Goal: Task Accomplishment & Management: Complete application form

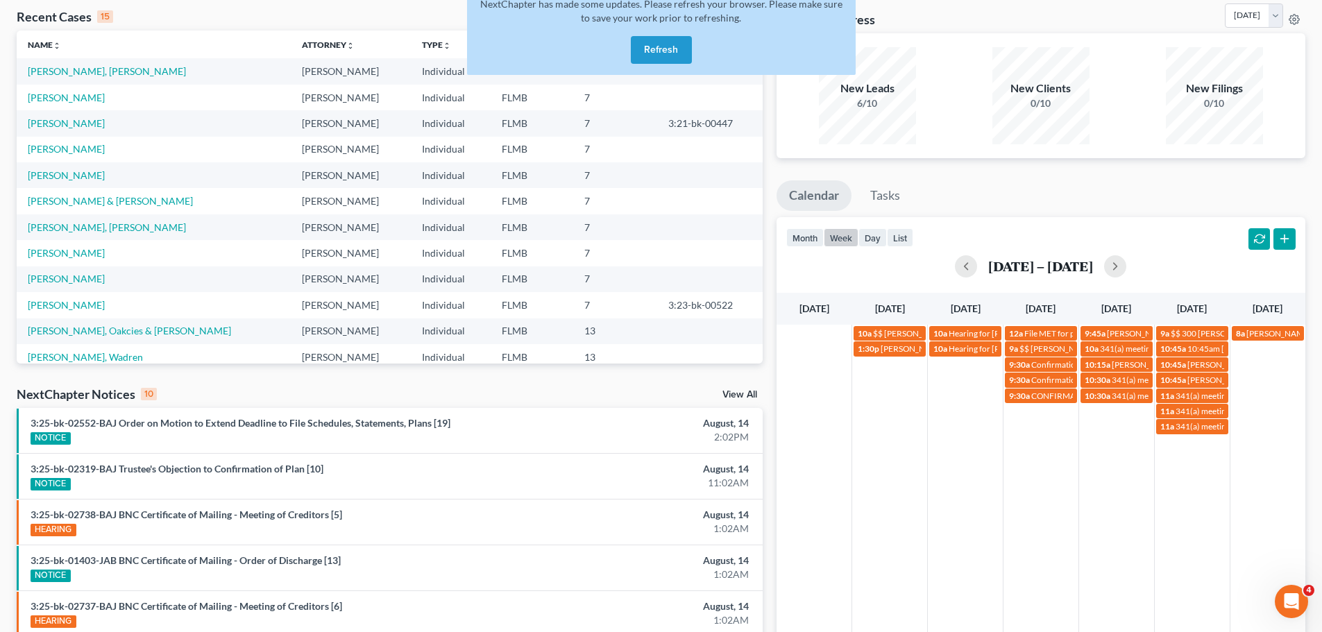
click at [649, 49] on button "Refresh" at bounding box center [661, 50] width 61 height 28
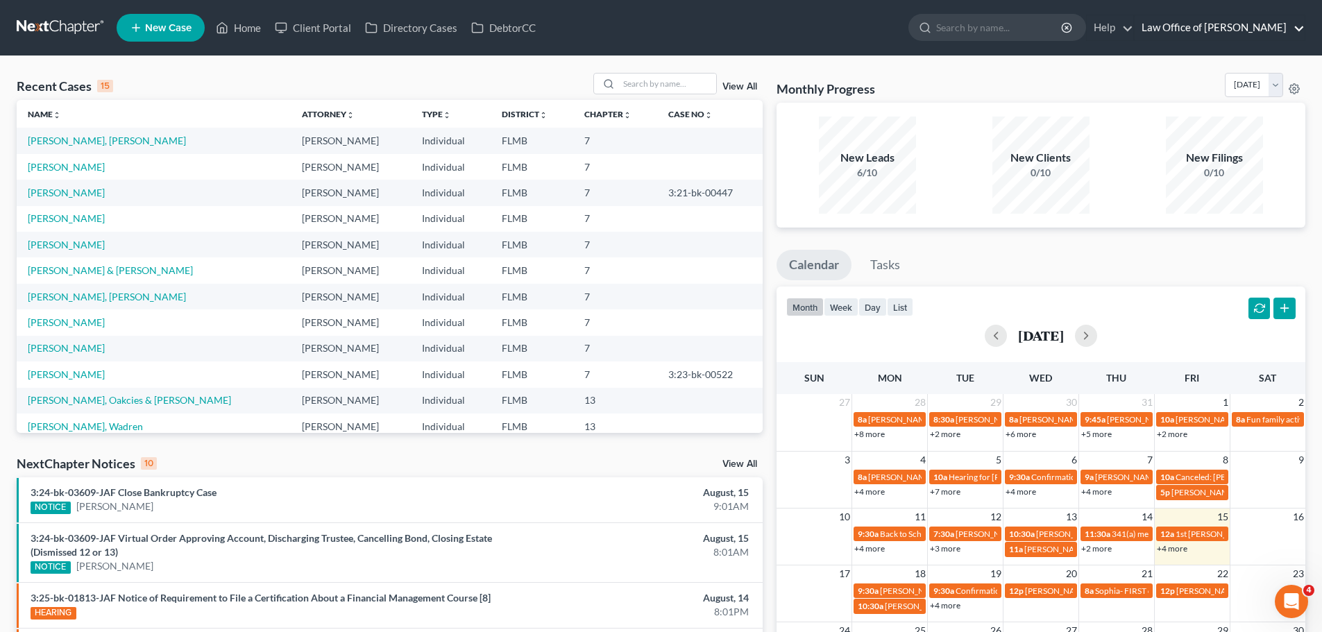
click at [1198, 20] on link "Law Office of [PERSON_NAME]" at bounding box center [1219, 27] width 170 height 25
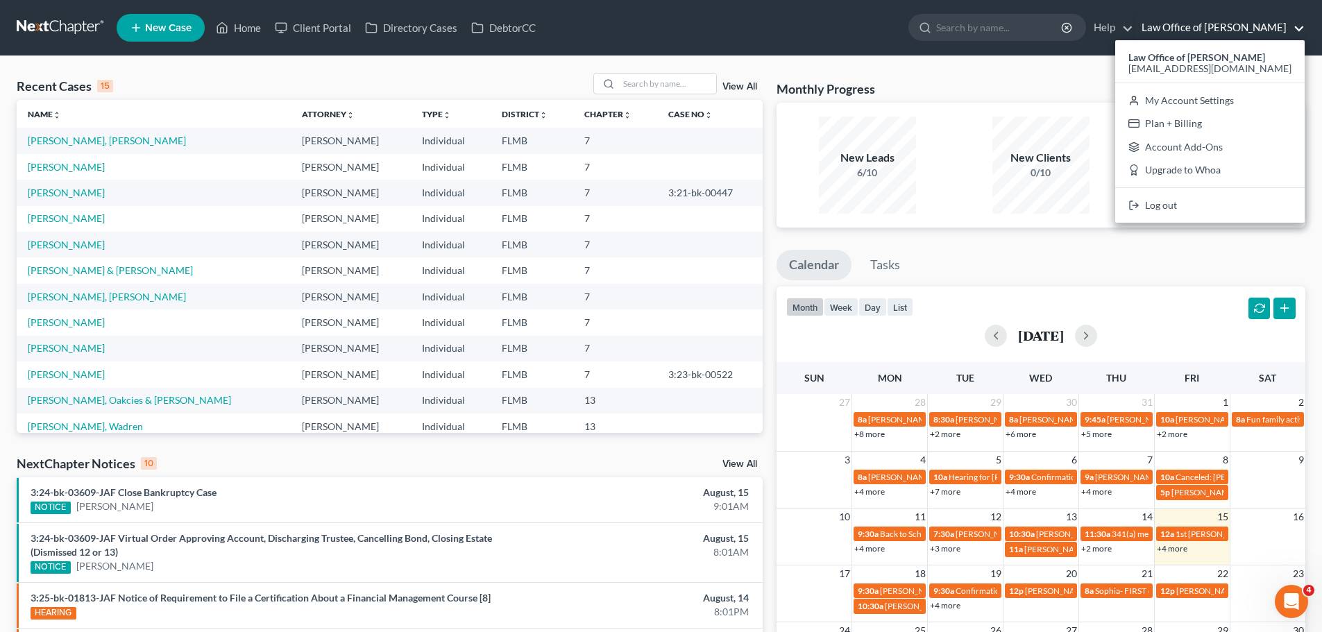
click at [1201, 22] on link "Law Office of [PERSON_NAME]" at bounding box center [1219, 27] width 170 height 25
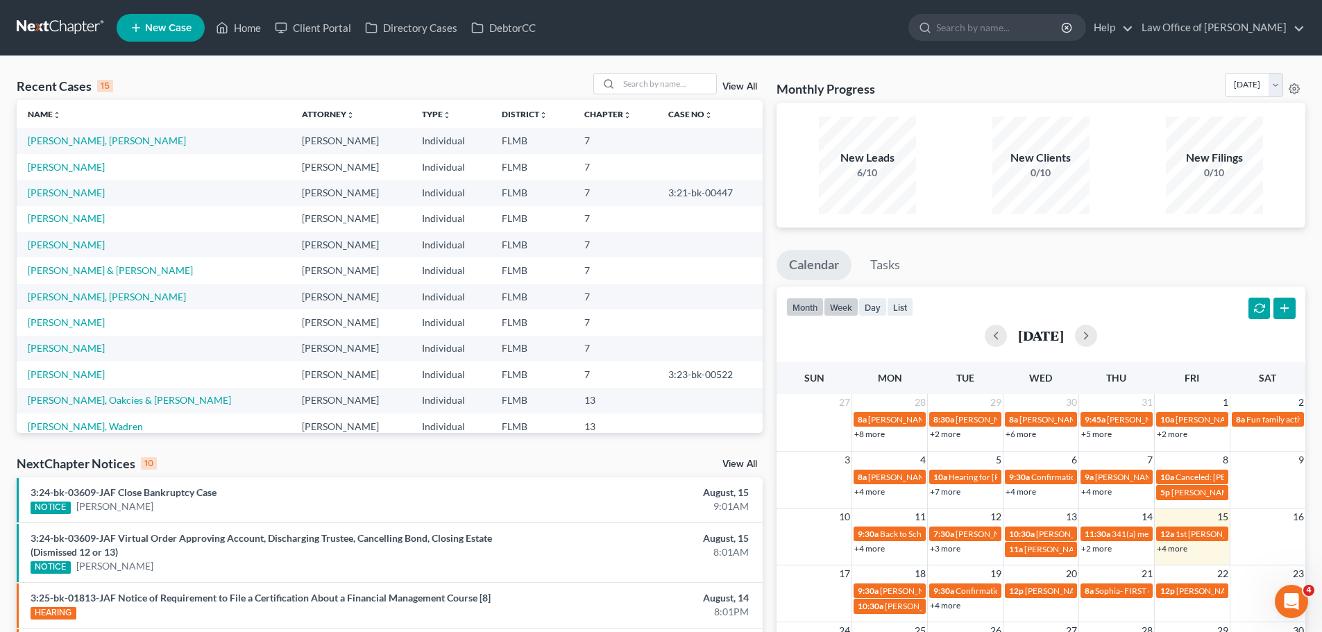
click at [847, 307] on button "week" at bounding box center [841, 307] width 35 height 19
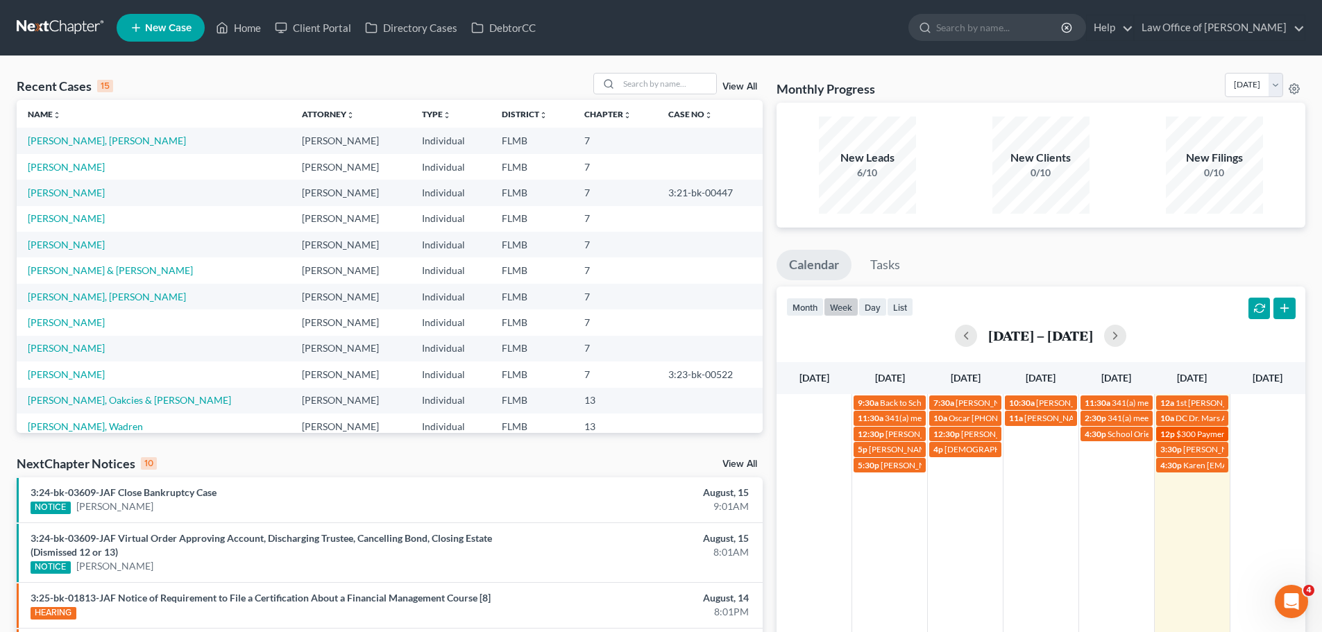
click at [1194, 431] on span "$300 Payment [PERSON_NAME][US_STATE]" at bounding box center [1257, 434] width 162 height 10
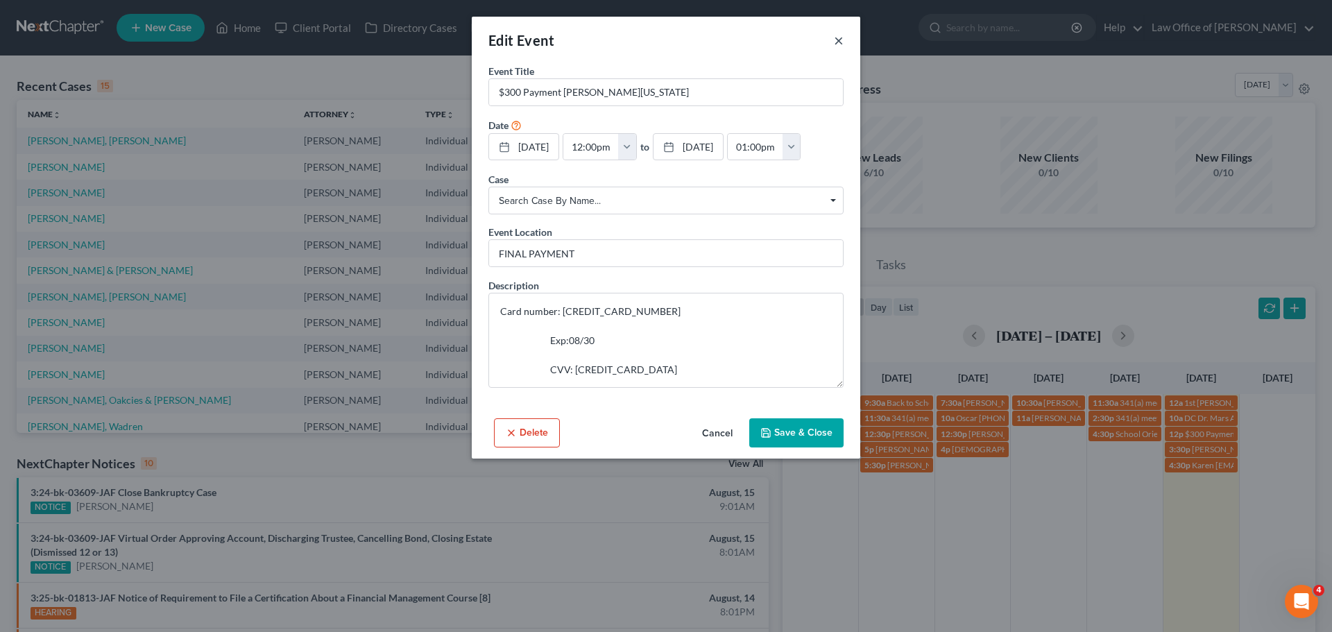
click at [835, 41] on button "×" at bounding box center [839, 40] width 10 height 17
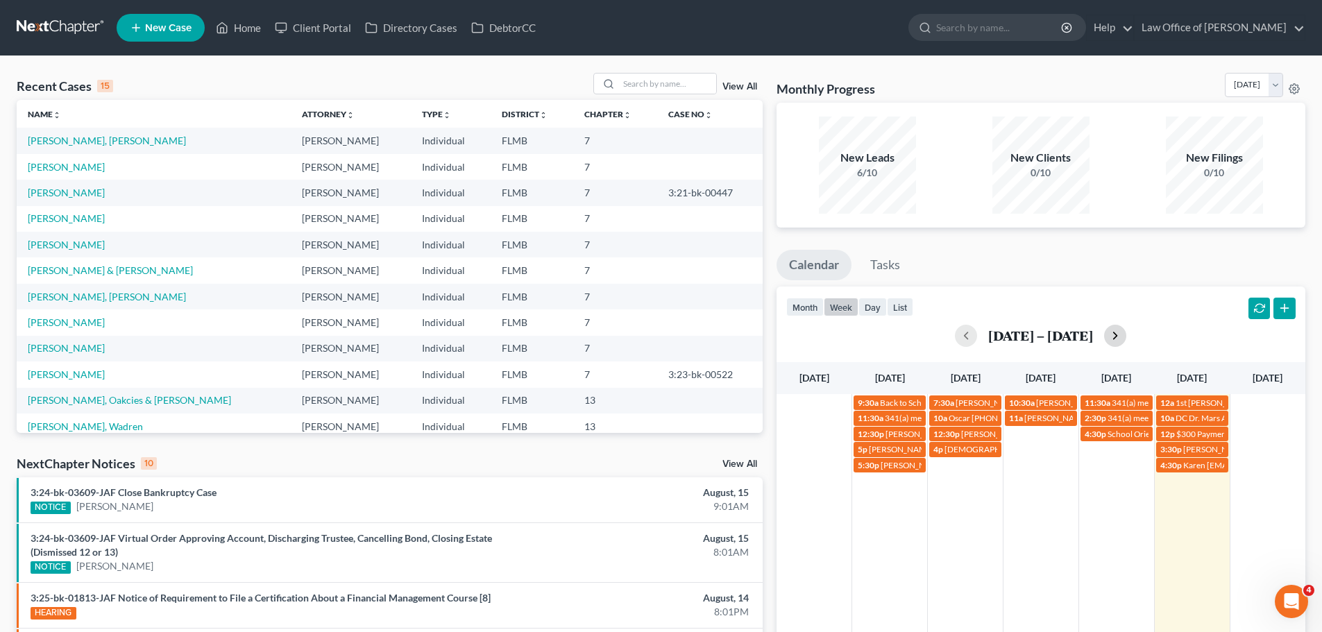
click at [1118, 336] on button "button" at bounding box center [1115, 336] width 22 height 22
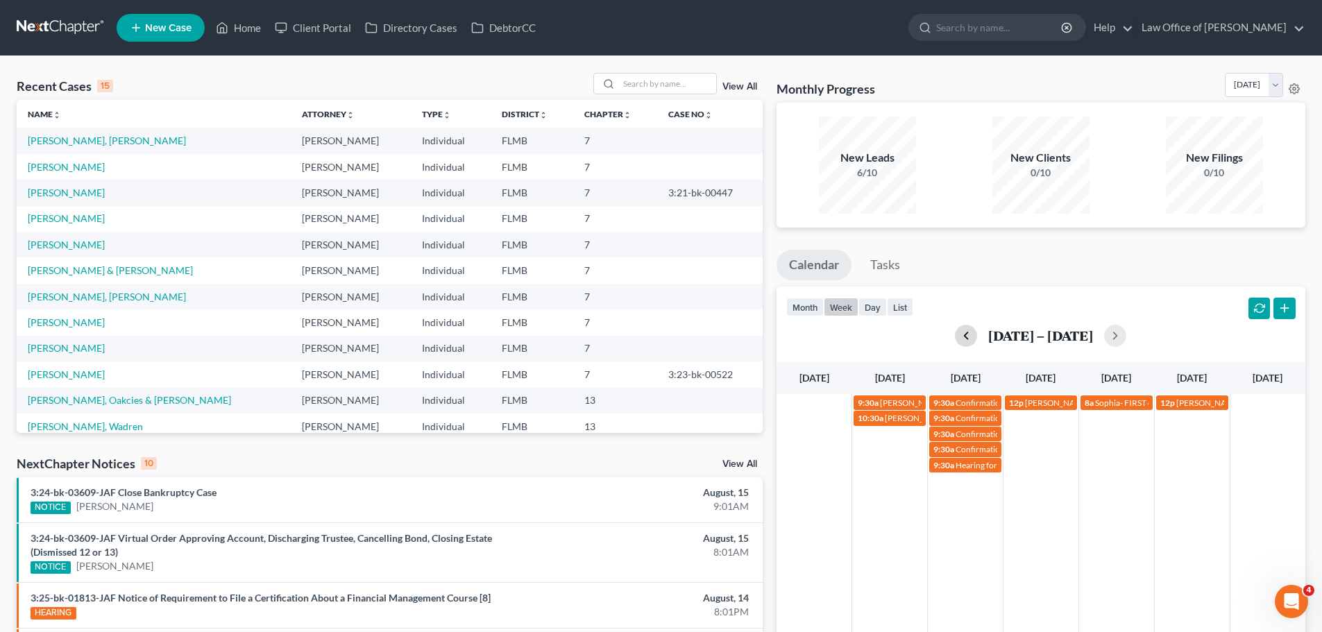
click at [966, 344] on button "button" at bounding box center [966, 336] width 22 height 22
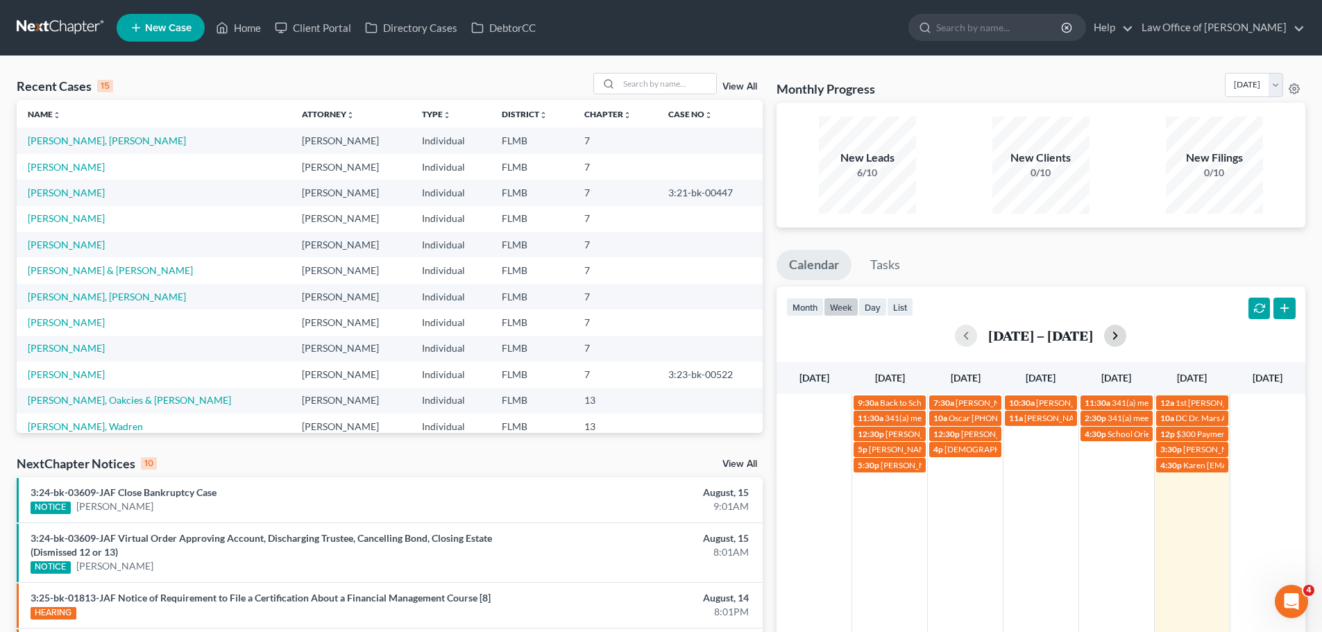
click at [1120, 335] on button "button" at bounding box center [1115, 336] width 22 height 22
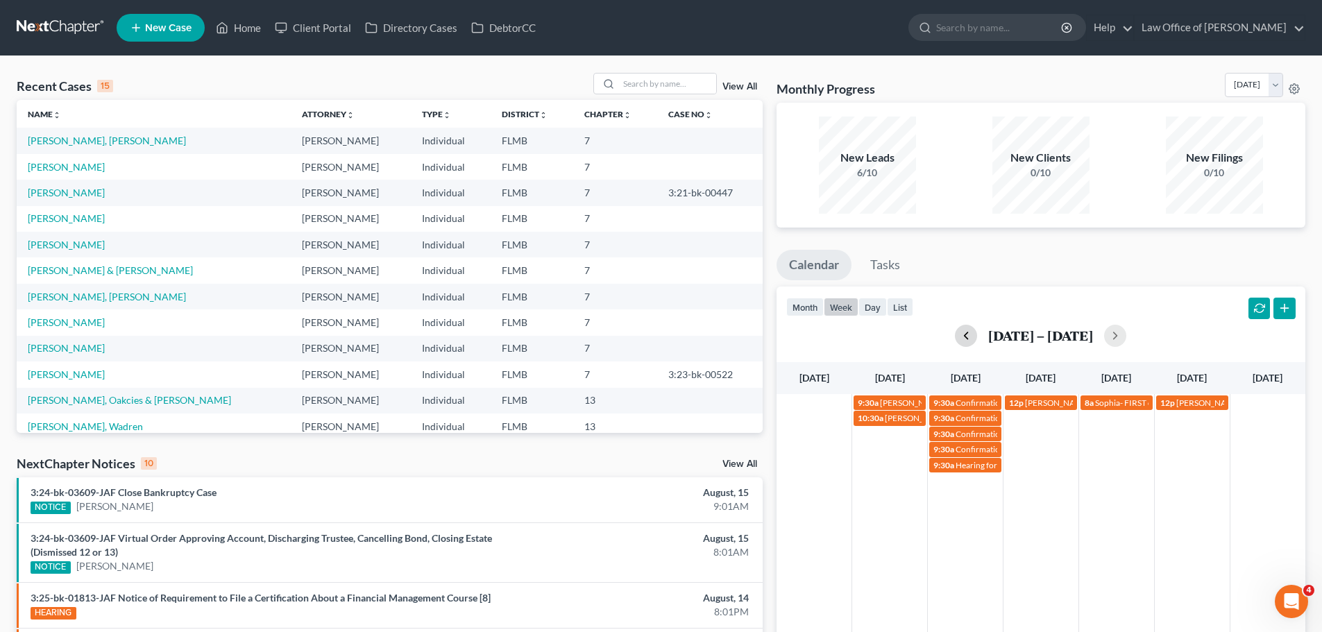
click at [963, 335] on button "button" at bounding box center [966, 336] width 22 height 22
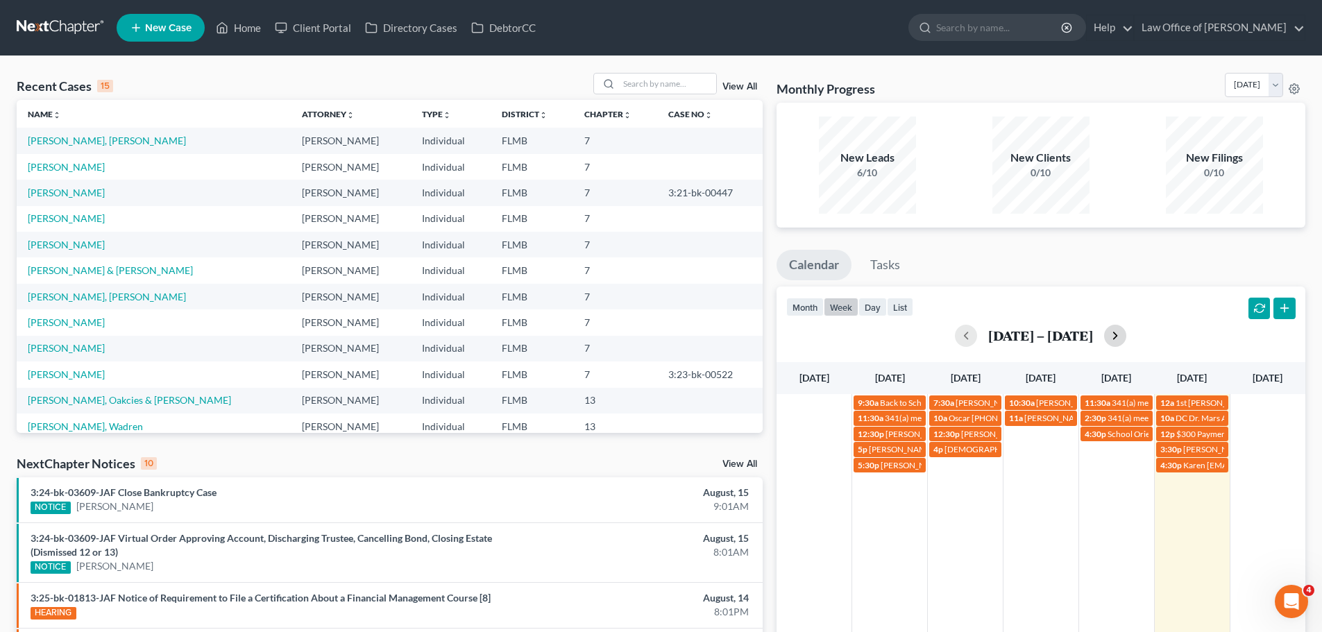
click at [1117, 336] on button "button" at bounding box center [1115, 336] width 22 height 22
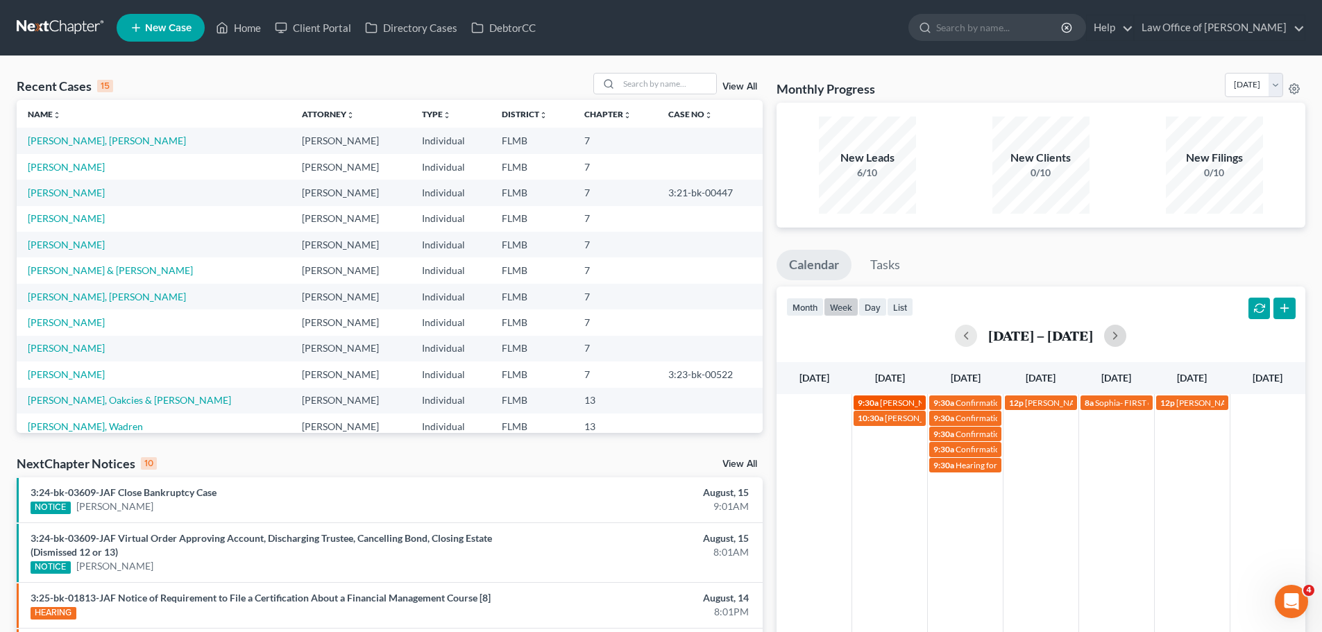
click at [889, 409] on div "[DATE] [DATE] [DATE] [DATE] [DATE] [DATE] [DATE] 9:30a [PERSON_NAME] 9:30a Conf…" at bounding box center [1040, 549] width 529 height 375
click at [884, 400] on span "[PERSON_NAME]" at bounding box center [912, 403] width 65 height 10
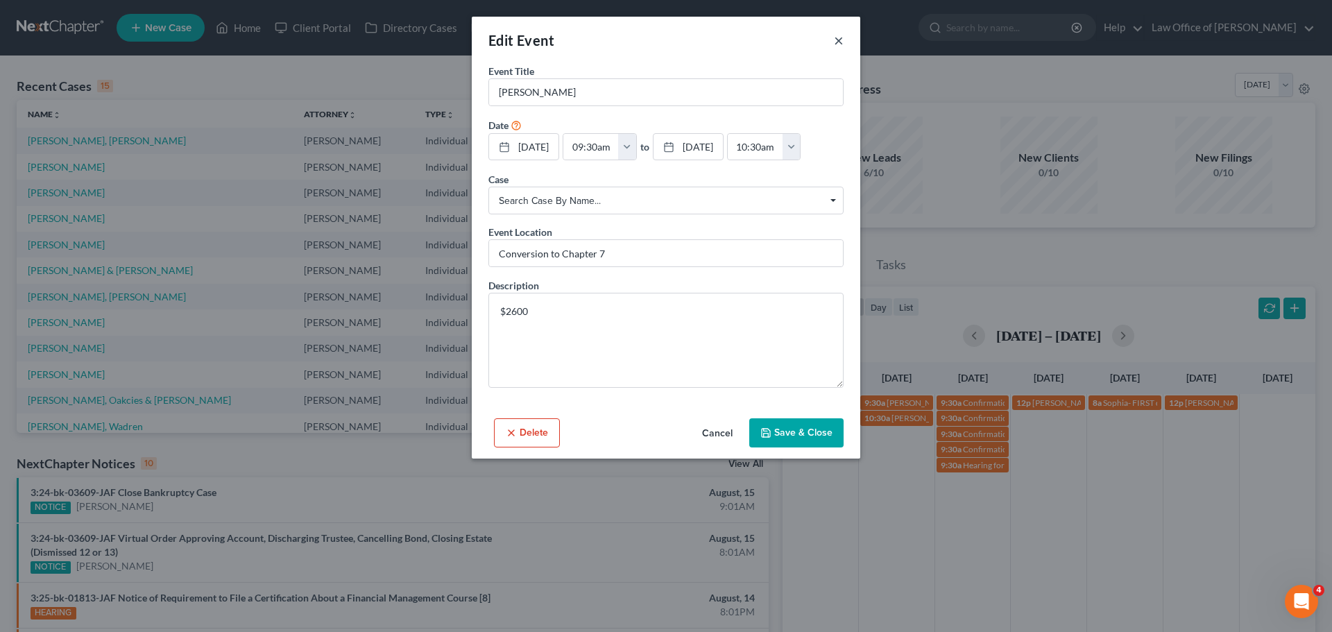
click at [837, 49] on button "×" at bounding box center [839, 40] width 10 height 17
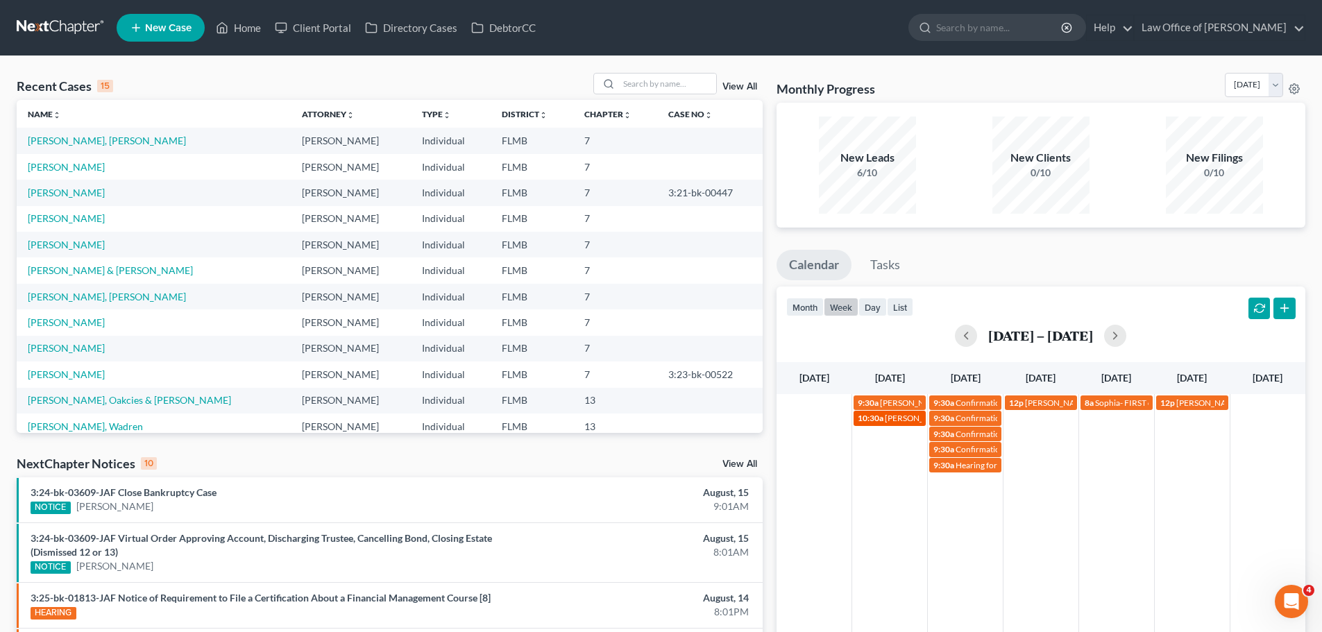
click at [908, 420] on span "[PERSON_NAME]" at bounding box center [917, 418] width 65 height 10
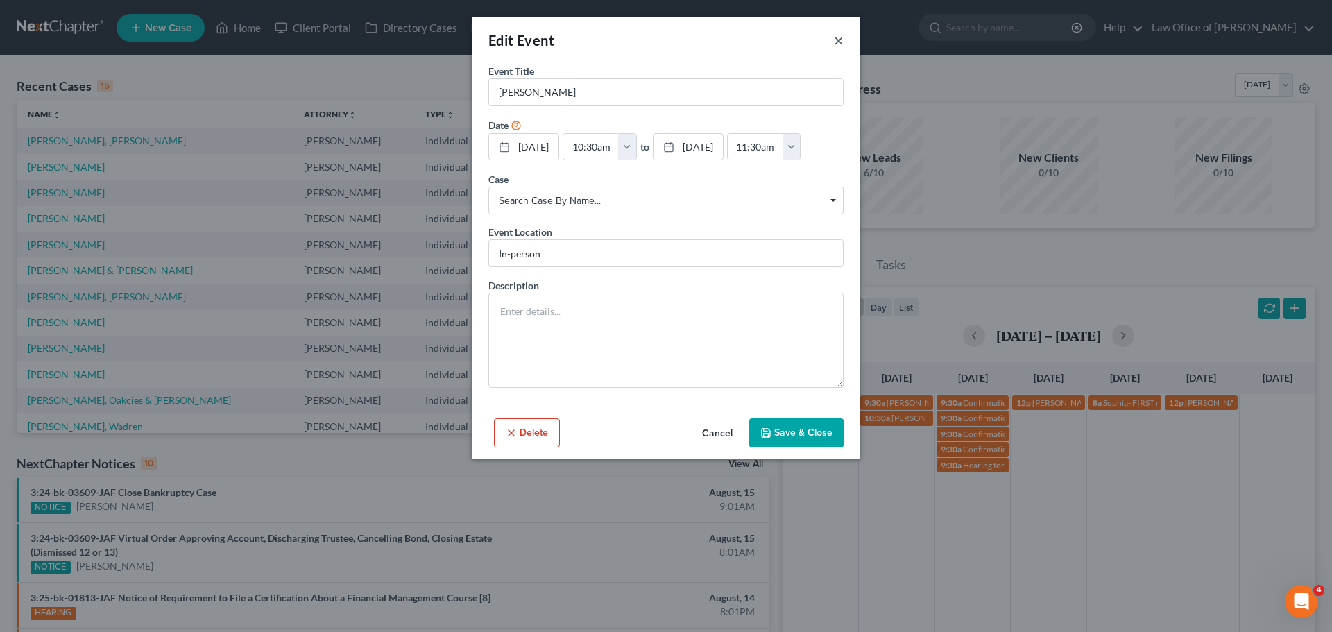
click at [842, 42] on button "×" at bounding box center [839, 40] width 10 height 17
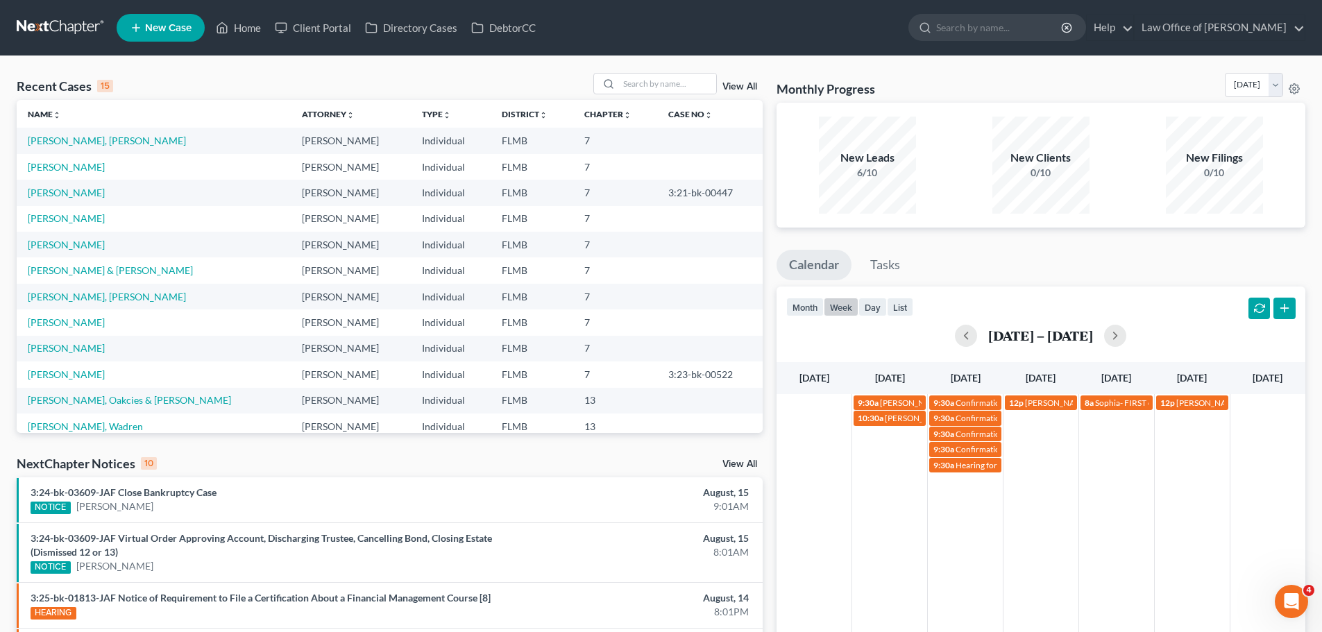
click at [966, 487] on div "9:30a [PERSON_NAME] 9:30a Confirmation hearing for Oakcies [PERSON_NAME] & [PER…" at bounding box center [1040, 565] width 529 height 343
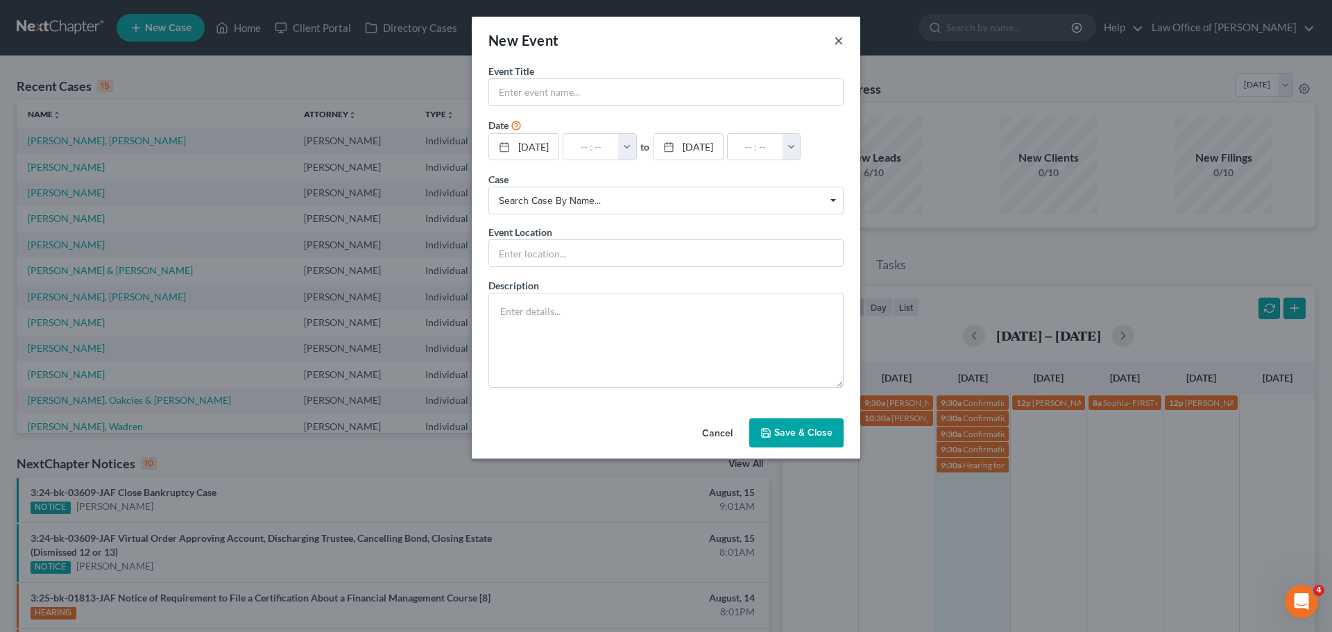
click at [837, 38] on button "×" at bounding box center [839, 40] width 10 height 17
click at [536, 100] on input "text" at bounding box center [666, 92] width 354 height 26
type input "[PERSON_NAME]"
click at [569, 247] on input "text" at bounding box center [666, 253] width 354 height 26
type input "In-person"
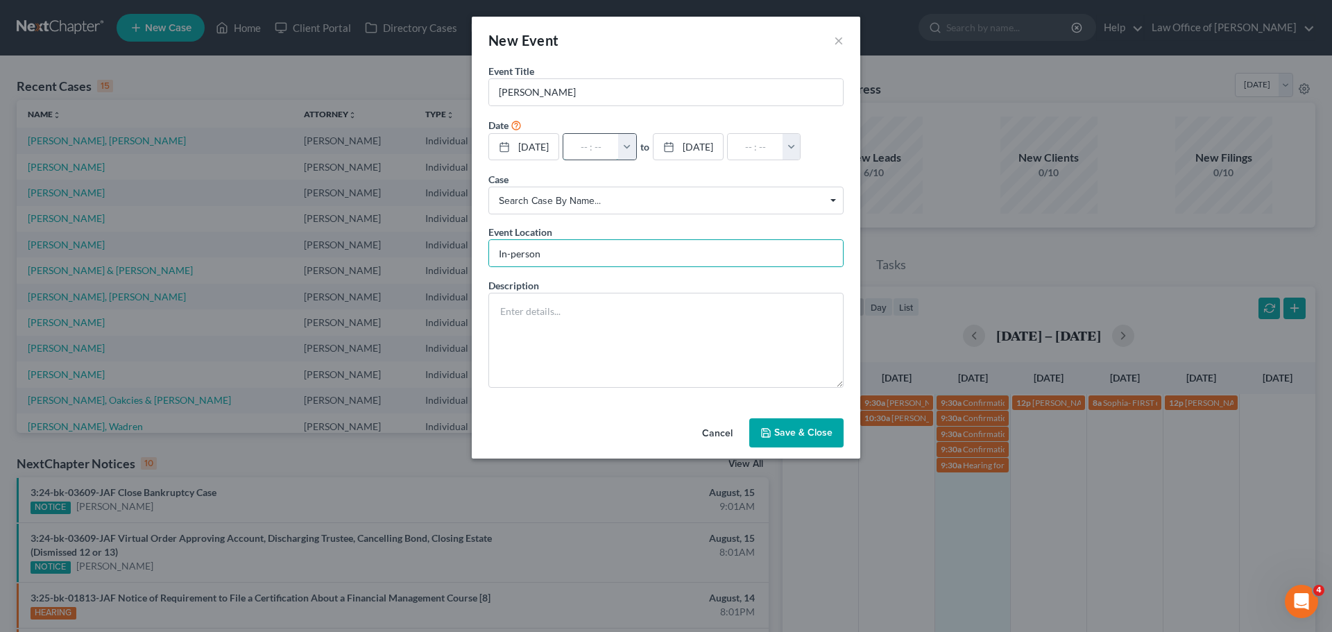
click at [597, 143] on input "text" at bounding box center [591, 147] width 56 height 26
type input "1"
type input "01:00am"
type input "10:"
type input "11:00am"
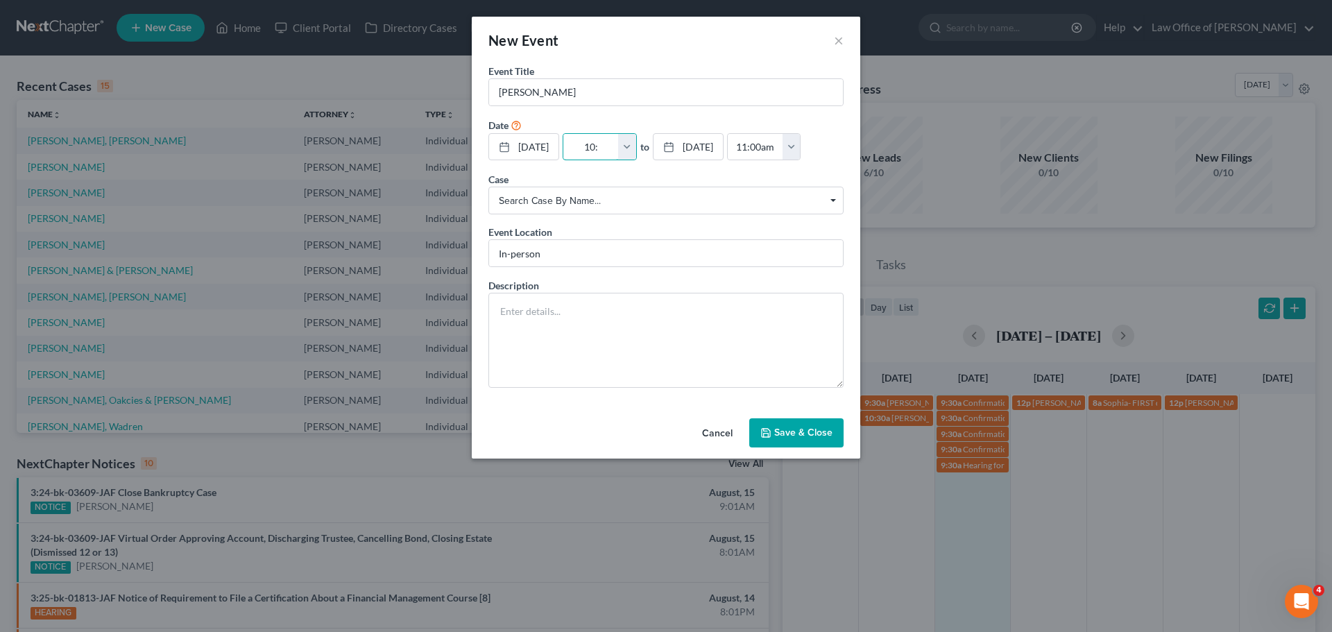
type input "10:3"
type input "01:00am"
type input "10:30"
type input "11:30am"
type input "10:30a"
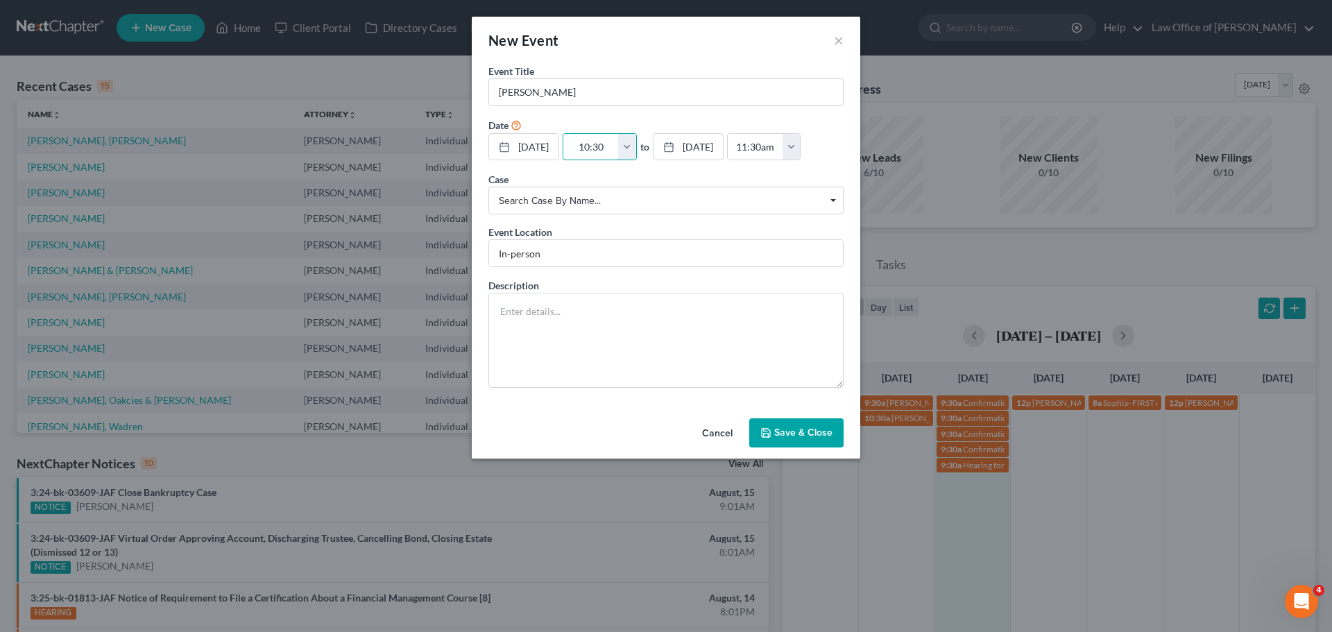
type input "01:00am"
type input "10:30am"
type input "11:30am"
type input "10:30am"
click at [549, 258] on input "In-person" at bounding box center [666, 253] width 354 height 26
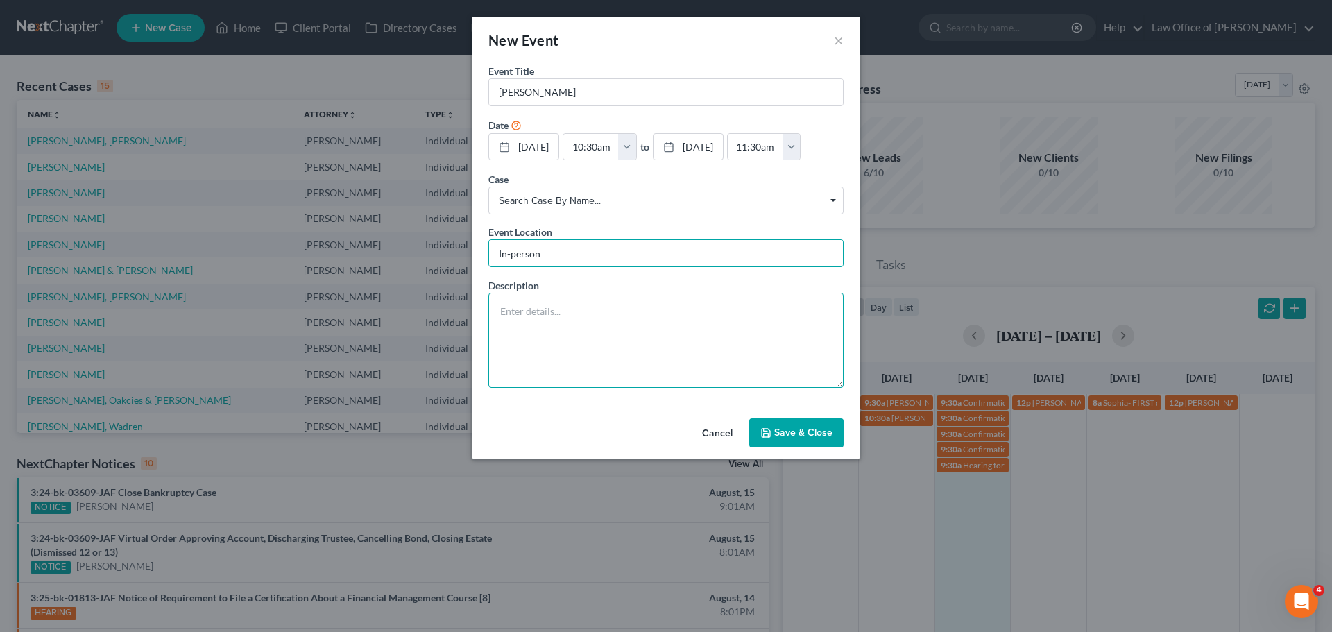
click at [520, 348] on textarea at bounding box center [665, 340] width 355 height 95
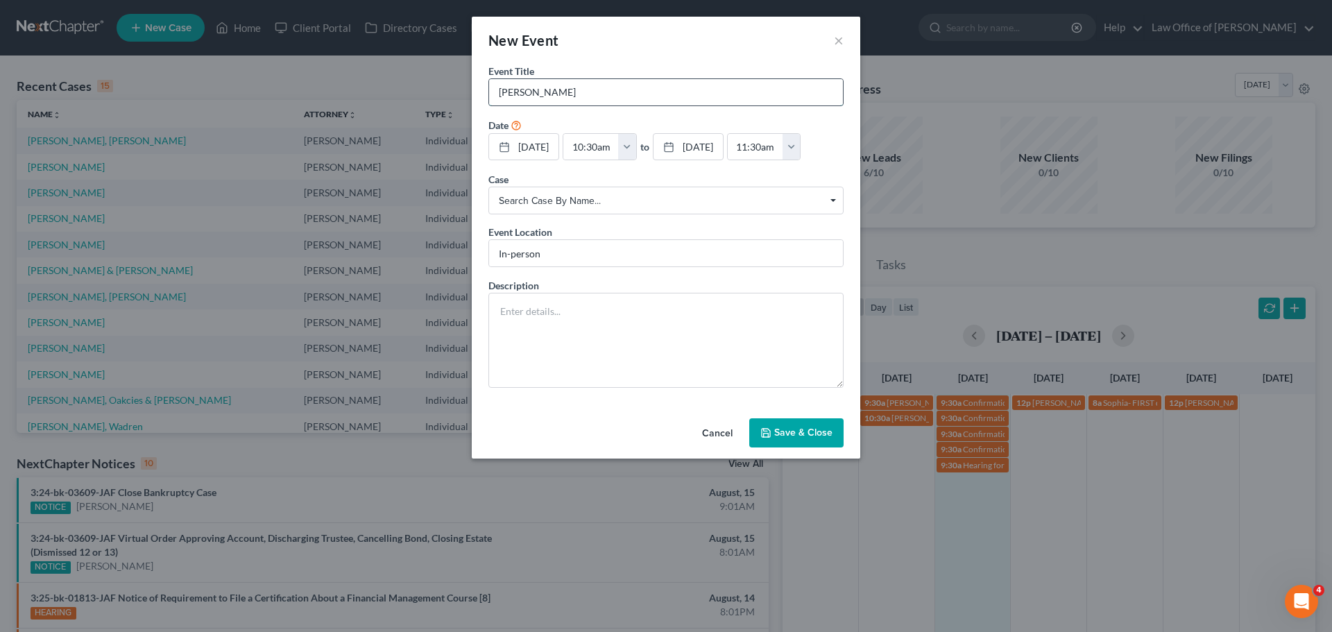
click at [588, 92] on input "[PERSON_NAME]" at bounding box center [666, 92] width 354 height 26
paste input "[PHONE_NUMBER]"
type input "[PERSON_NAME] [PHONE_NUMBER]"
click at [527, 337] on textarea at bounding box center [665, 340] width 355 height 95
click at [551, 256] on input "In-person" at bounding box center [666, 253] width 354 height 26
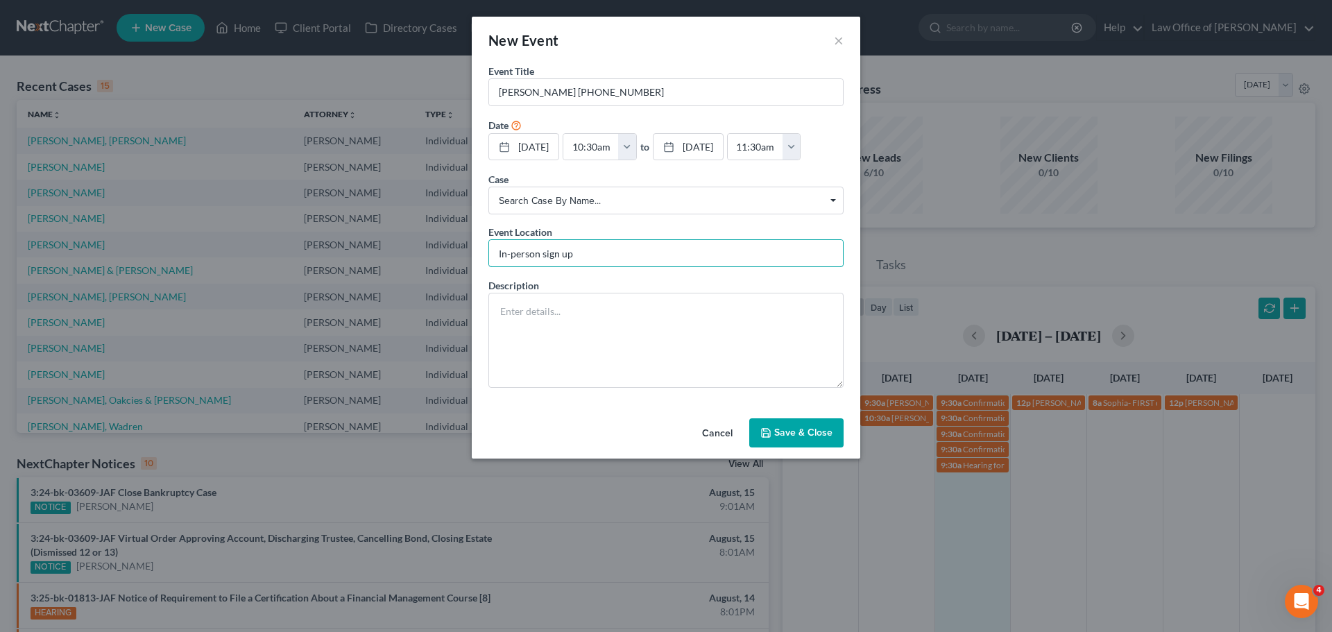
type input "In-person sign up"
click at [806, 431] on button "Save & Close" at bounding box center [796, 432] width 94 height 29
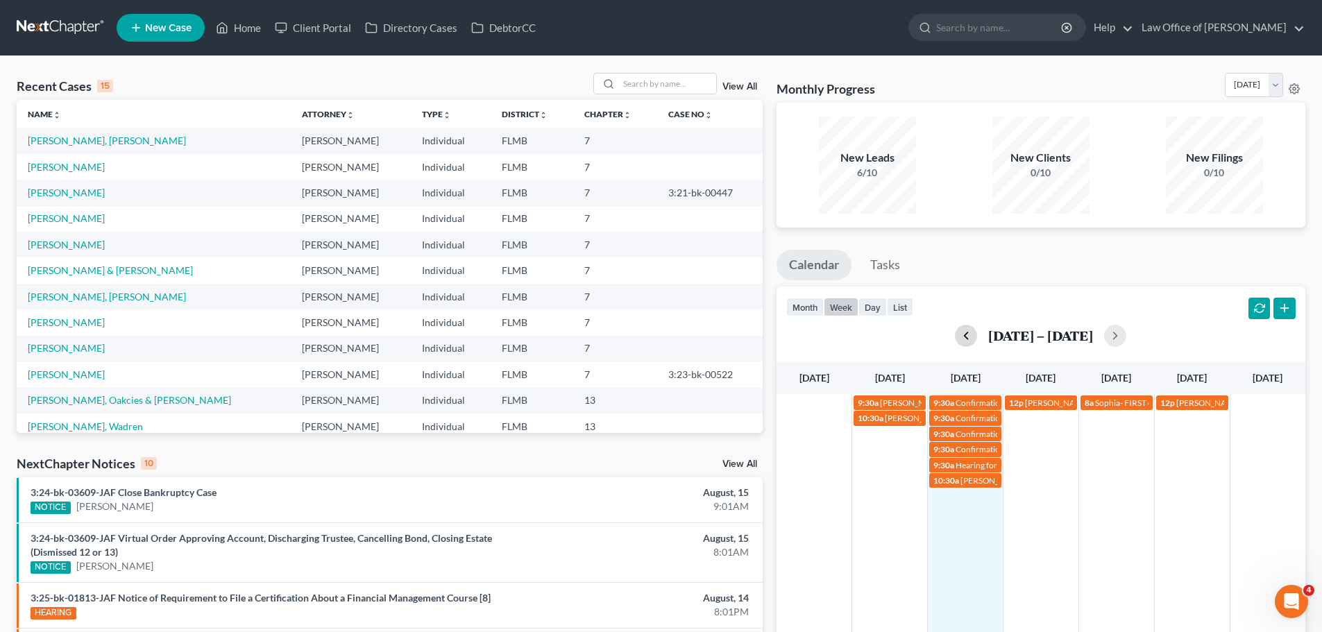
click at [969, 336] on button "button" at bounding box center [966, 336] width 22 height 22
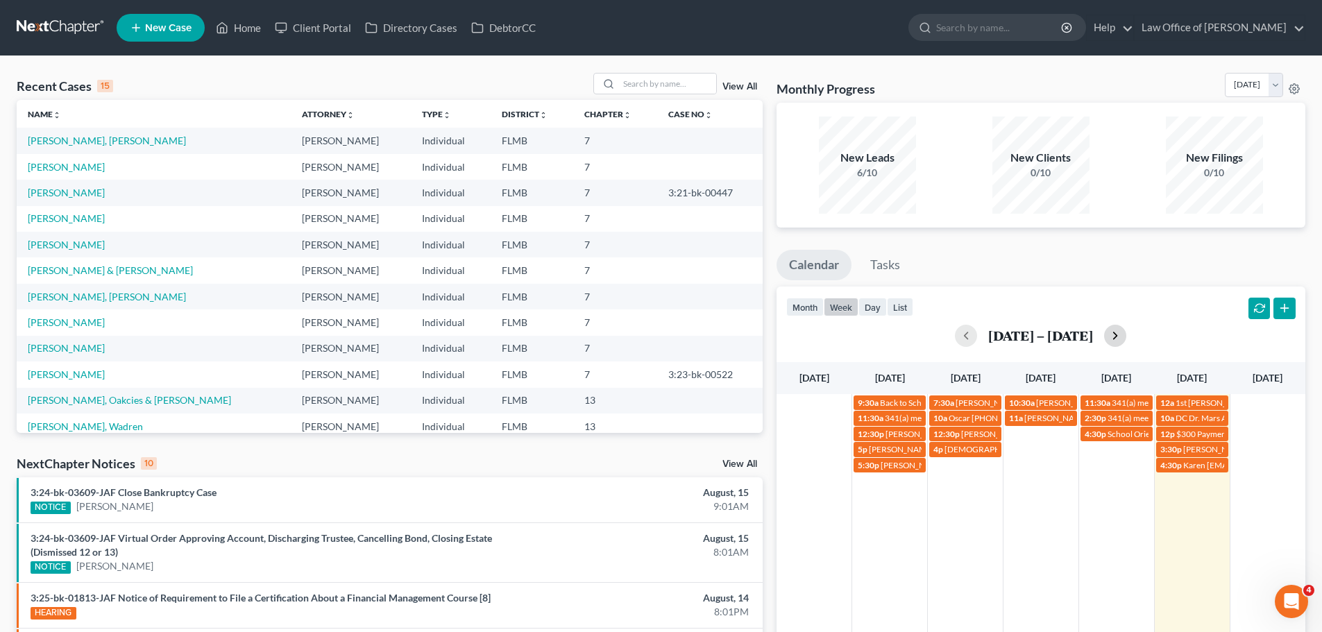
click at [1114, 337] on button "button" at bounding box center [1115, 336] width 22 height 22
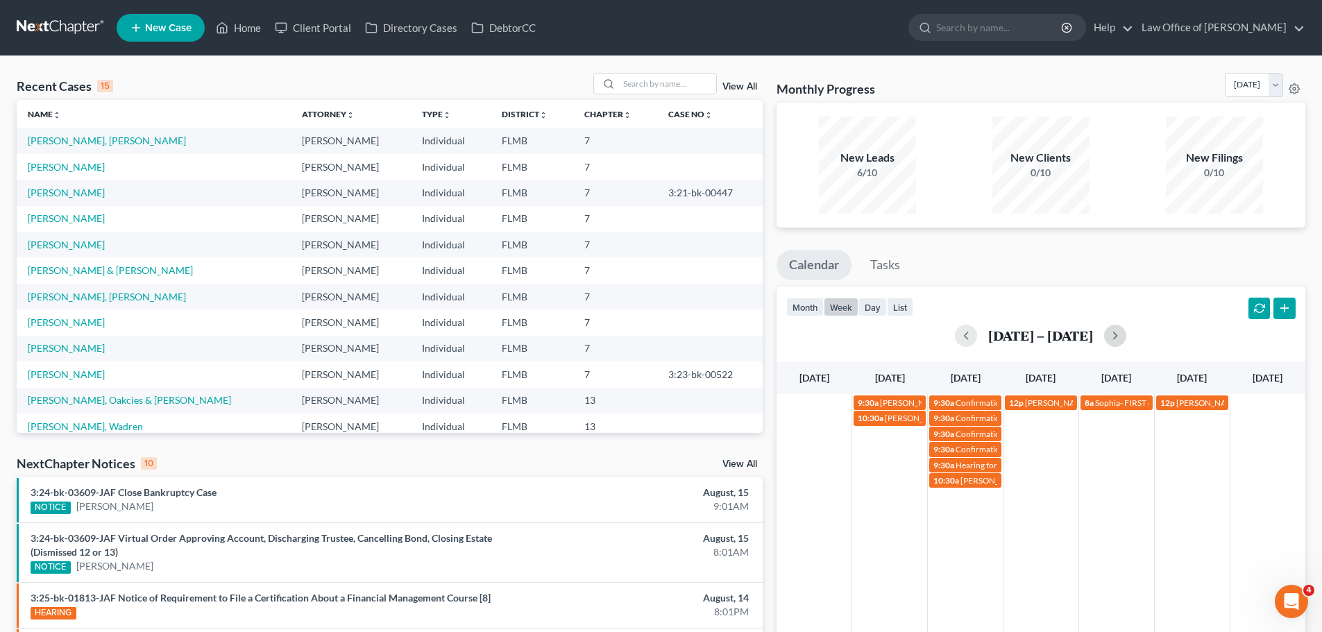
click at [894, 445] on td "10:30a [PERSON_NAME]" at bounding box center [890, 449] width 76 height 78
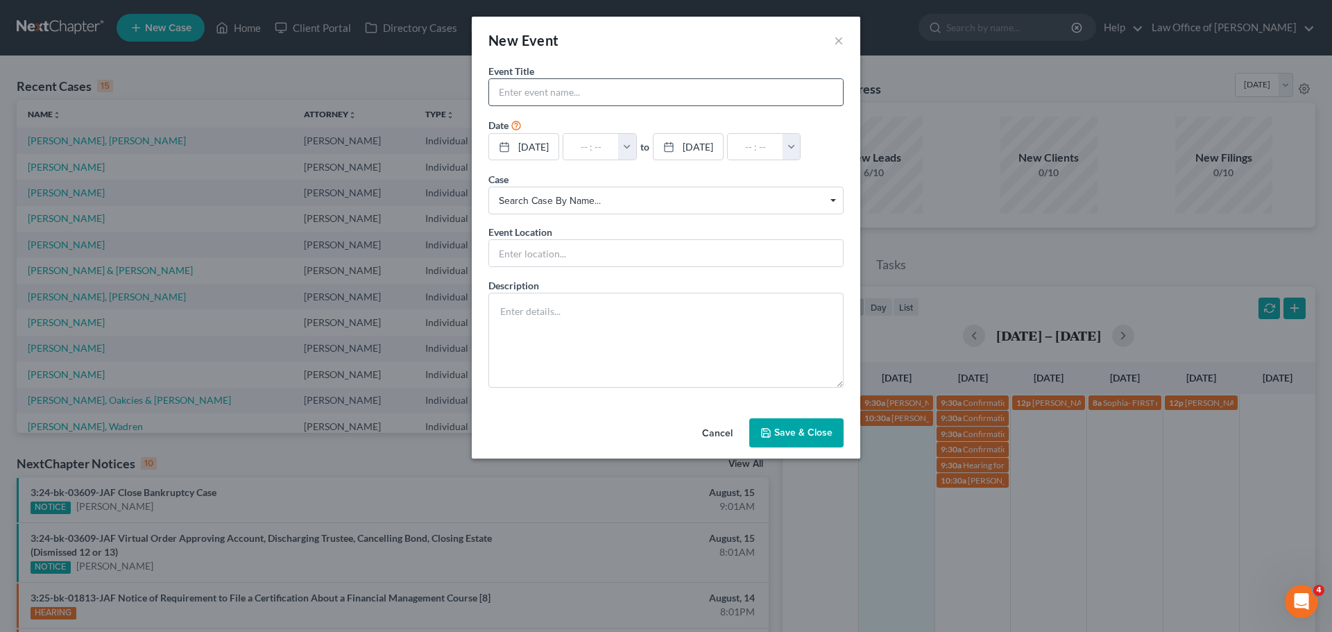
click at [588, 89] on input "text" at bounding box center [666, 92] width 354 height 26
paste input "[PERSON_NAME]"
type input "[PERSON_NAME]"
click at [515, 255] on input "text" at bounding box center [666, 253] width 354 height 26
type input "Phone Consult"
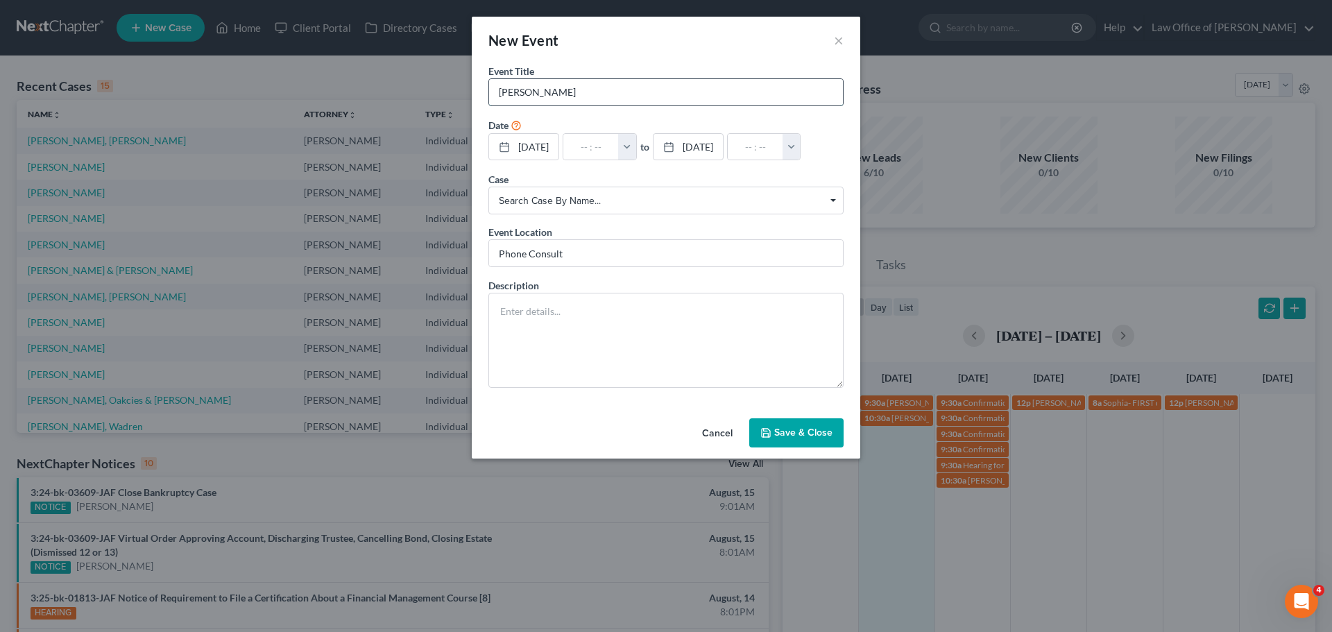
click at [560, 103] on input "[PERSON_NAME]" at bounding box center [666, 92] width 354 height 26
paste input "[PHONE_NUMBER]"
type input "[PERSON_NAME] [PHONE_NUMBER]"
click at [592, 146] on input "text" at bounding box center [591, 147] width 56 height 26
type input "9"
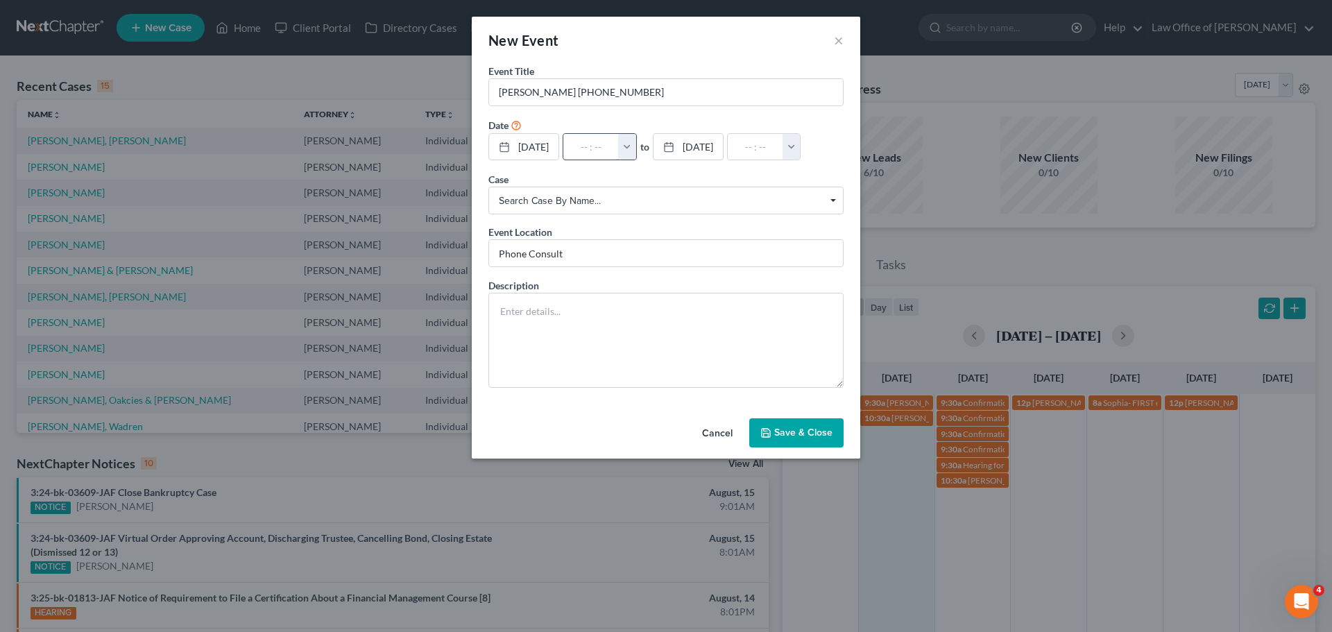
type input "01:00am"
type input "9:"
type input "10:00am"
type input "9:0"
type input "01:00am"
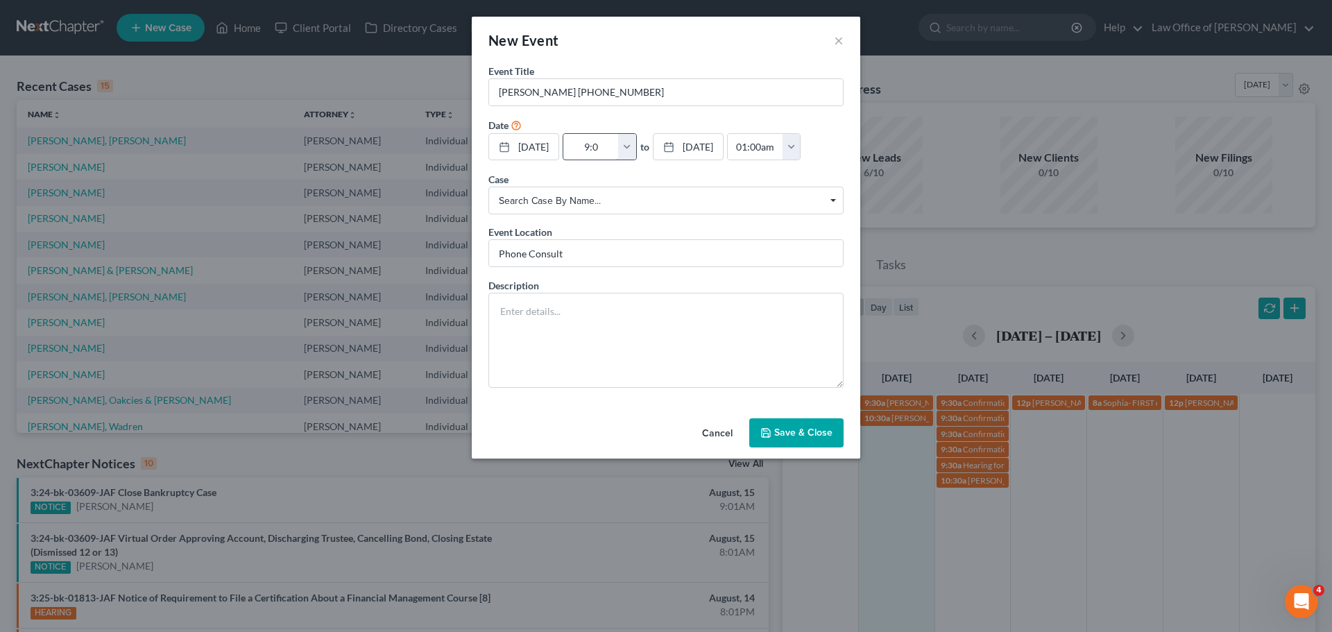
type input "9:00"
type input "10:00am"
type input "9:00a"
type input "01:00am"
type input "9:00am"
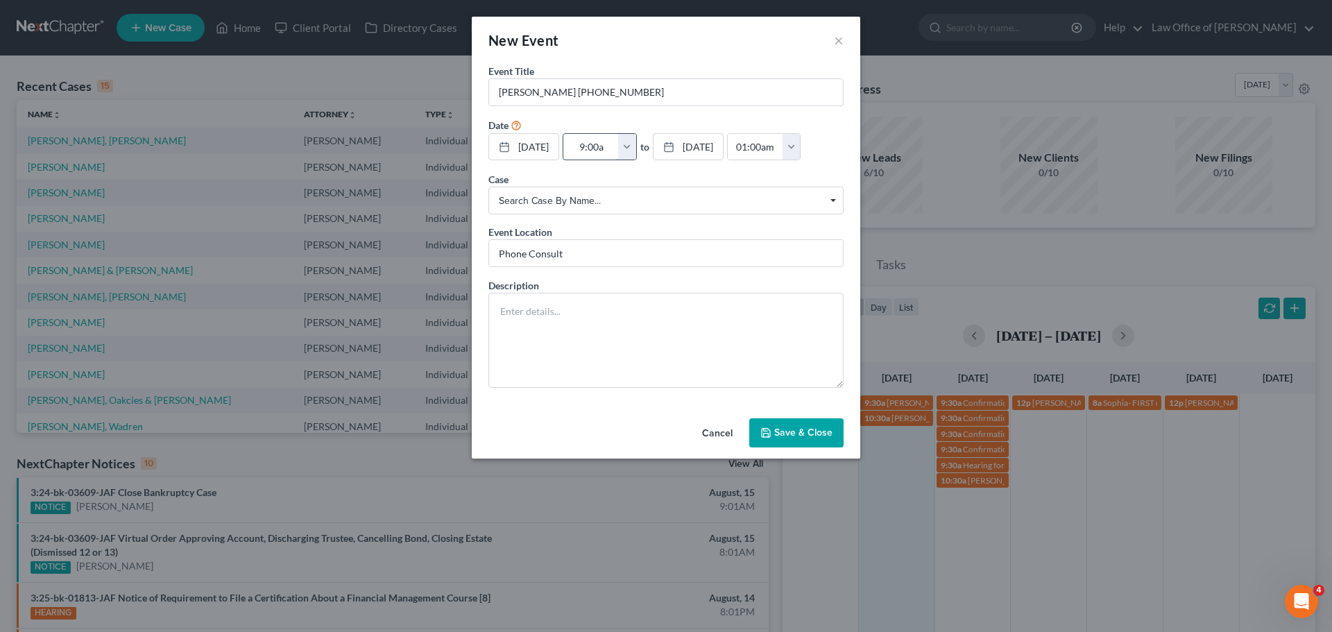
type input "10:00am"
type input "9:00am"
click at [586, 167] on form "Event Title * [PERSON_NAME] [PHONE_NUMBER] Date [DATE] close Date [DATE] Time 1…" at bounding box center [665, 226] width 355 height 324
click at [574, 336] on textarea at bounding box center [665, 340] width 355 height 95
paste textarea "Foreclosure date of [DATE]. Her and her husband are separated. Her husband did …"
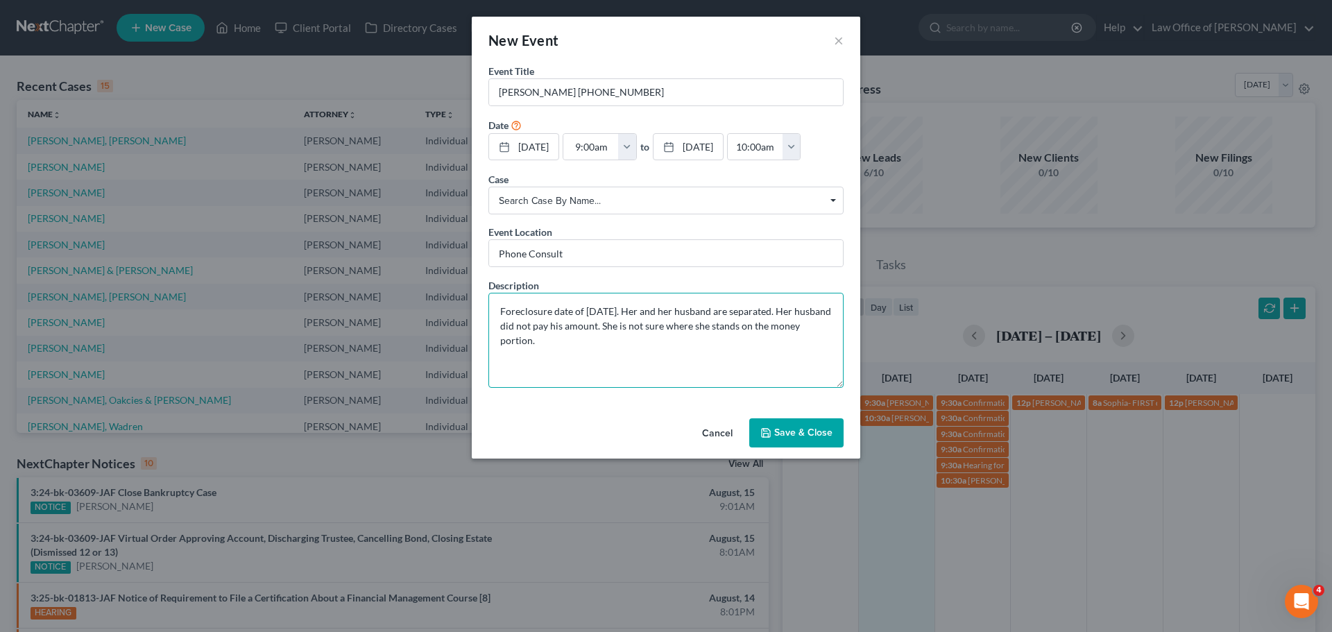
click at [831, 327] on textarea "Foreclosure date of [DATE]. Her and her husband are separated. Her husband did …" at bounding box center [665, 340] width 355 height 95
paste textarea "[EMAIL_ADDRESS][DOMAIN_NAME]"
type textarea "Foreclosure date of [DATE]. Her and her husband are separated. Her husband did …"
click at [788, 429] on button "Save & Close" at bounding box center [796, 432] width 94 height 29
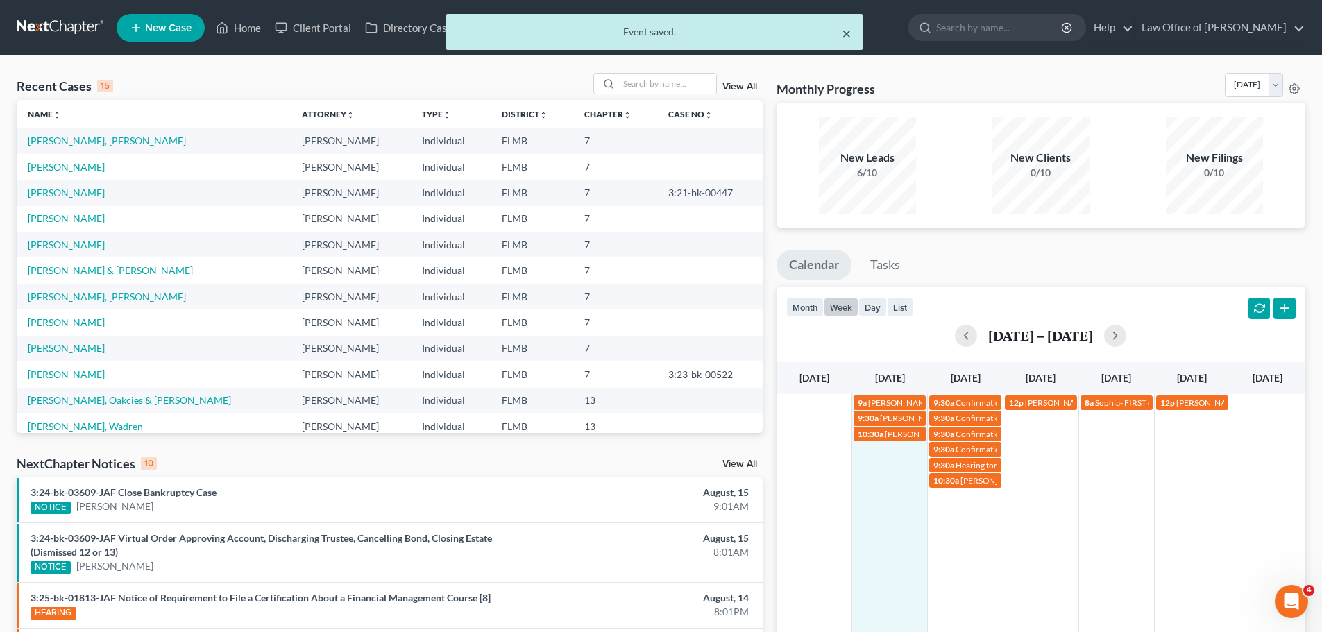
click at [846, 33] on button "×" at bounding box center [847, 33] width 10 height 17
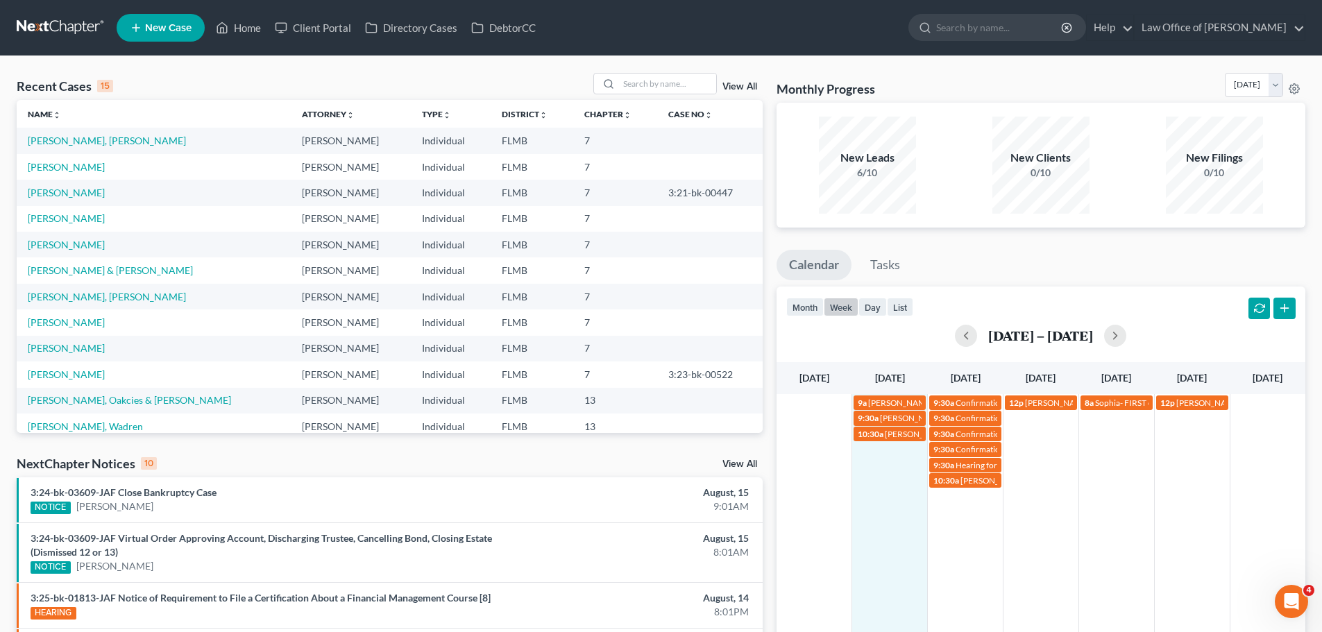
click at [880, 457] on td "10:30a [PERSON_NAME]" at bounding box center [890, 457] width 76 height 62
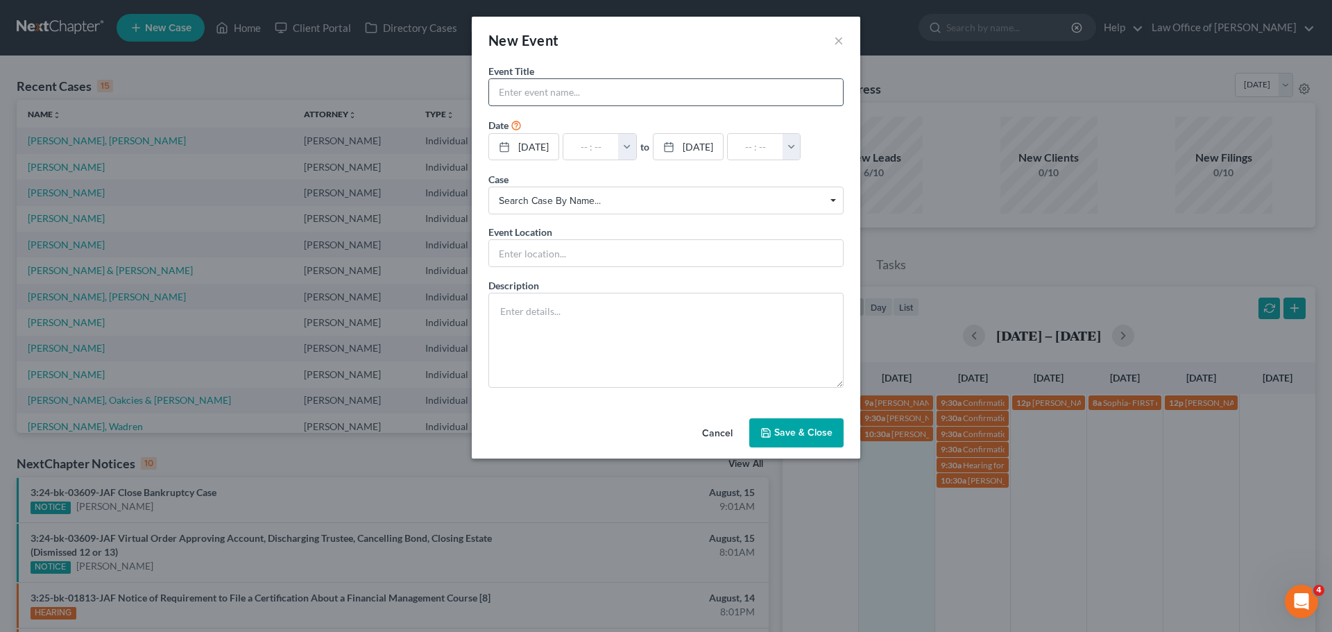
click at [541, 88] on input "text" at bounding box center [666, 92] width 354 height 26
paste input "[PERSON_NAME]"
type input "[PERSON_NAME]"
click at [549, 248] on input "text" at bounding box center [666, 253] width 354 height 26
type input "Phone Consult"
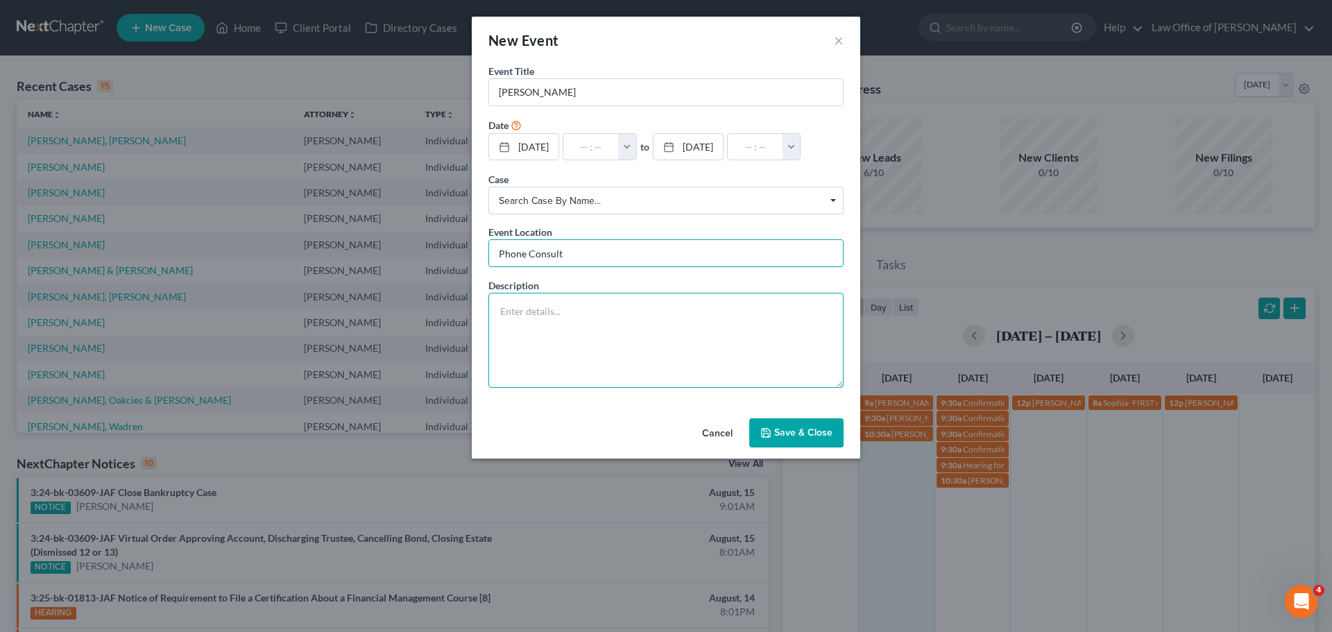
click at [545, 332] on textarea at bounding box center [665, 340] width 355 height 95
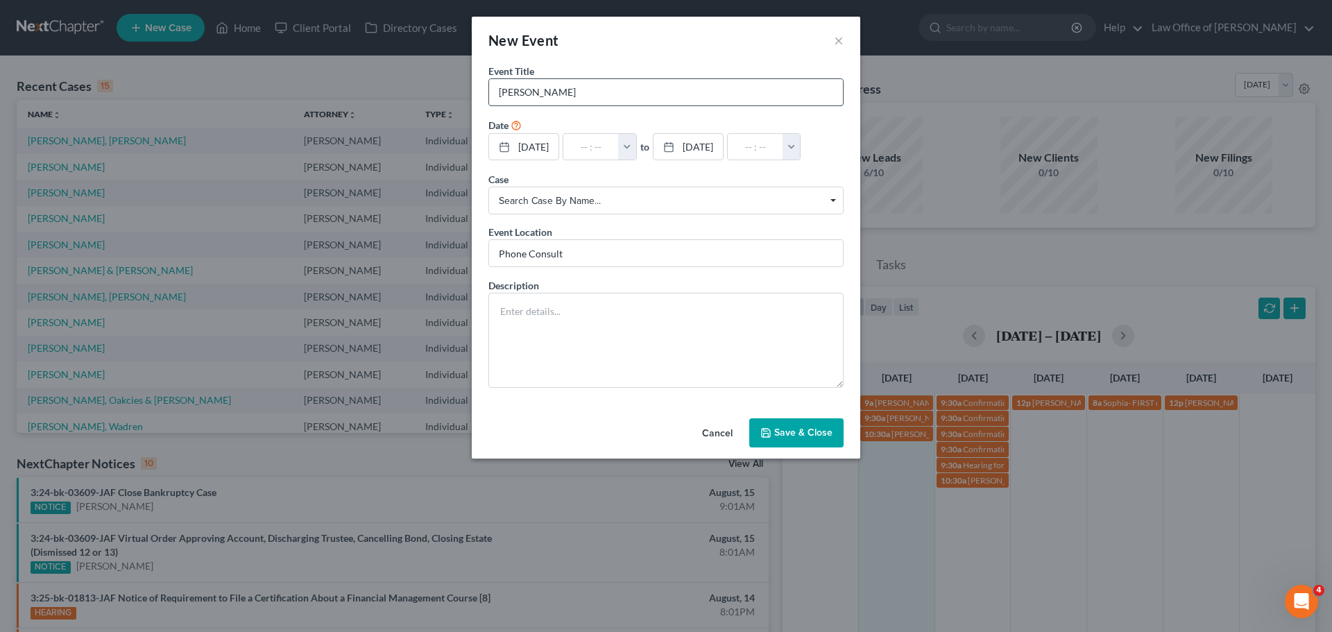
click at [588, 99] on input "[PERSON_NAME]" at bounding box center [666, 92] width 354 height 26
paste input "[PHONE_NUMBER]"
type input "[PERSON_NAME] [PHONE_NUMBER]"
click at [590, 148] on input "text" at bounding box center [591, 147] width 56 height 26
type input "1"
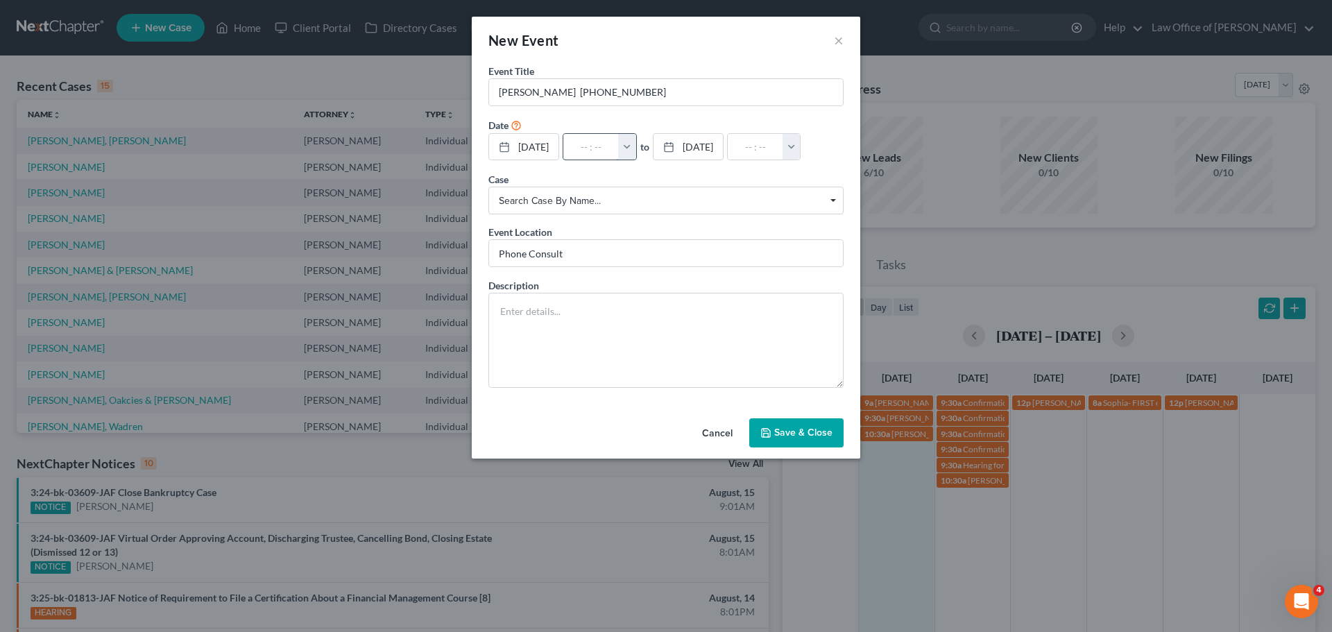
type input "01:00am"
type input "1:"
type input "02:00am"
type input "1:0"
type input "01:00am"
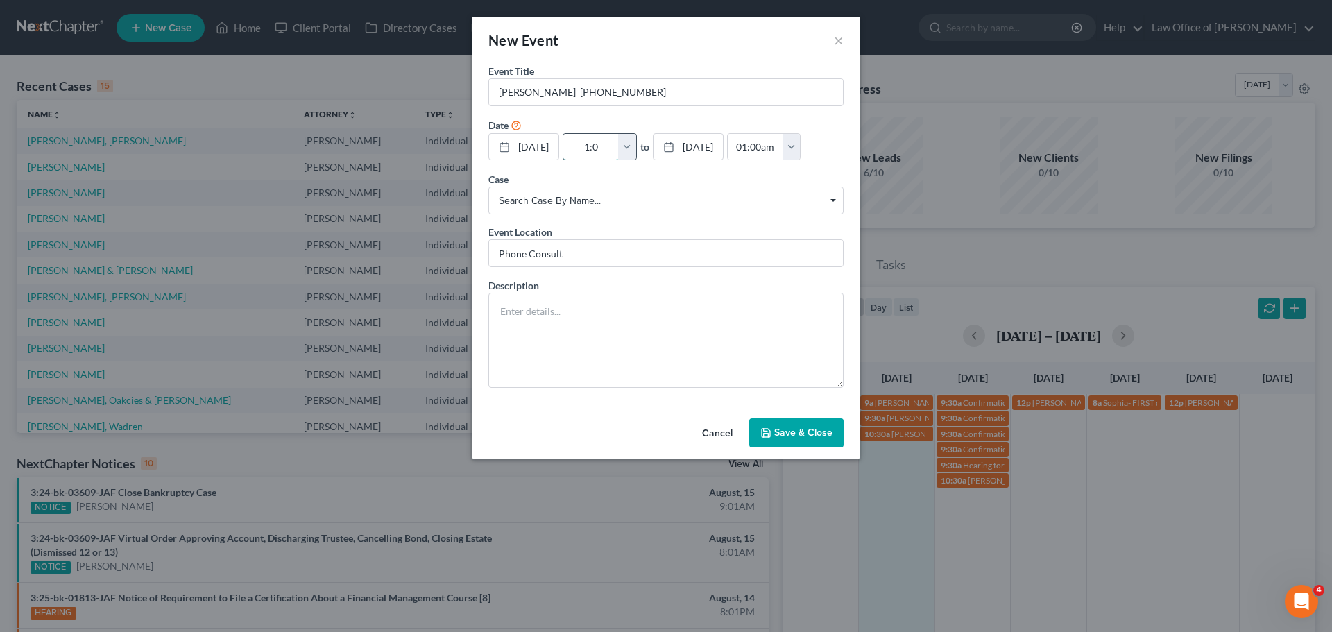
type input "1:00"
type input "02:00am"
type input "1:00p"
type input "01:00am"
type input "1:00pm"
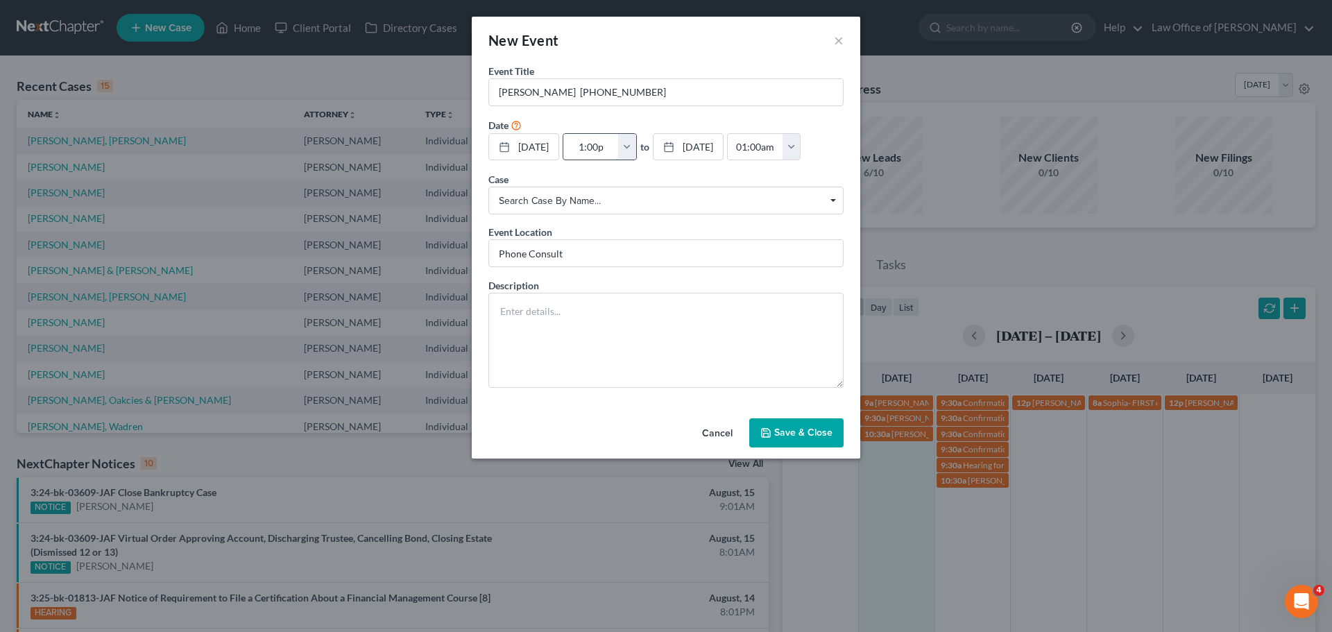
type input "02:00pm"
type input "1:00pm"
click at [512, 347] on textarea at bounding box center [665, 340] width 355 height 95
paste textarea "My car being repossessed"
click at [616, 316] on textarea "My car being repossessed" at bounding box center [665, 340] width 355 height 95
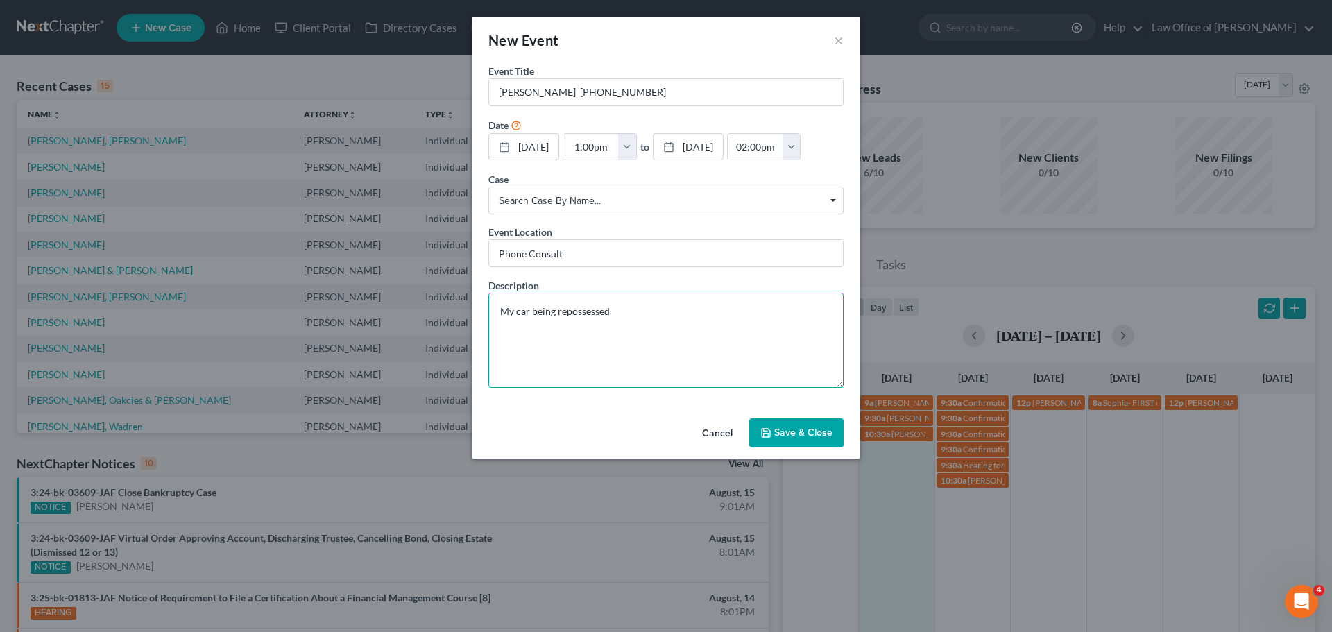
paste textarea "[EMAIL_ADDRESS][DOMAIN_NAME]"
type textarea "My car being repossessed [EMAIL_ADDRESS][DOMAIN_NAME]"
click at [807, 438] on button "Save & Close" at bounding box center [796, 432] width 94 height 29
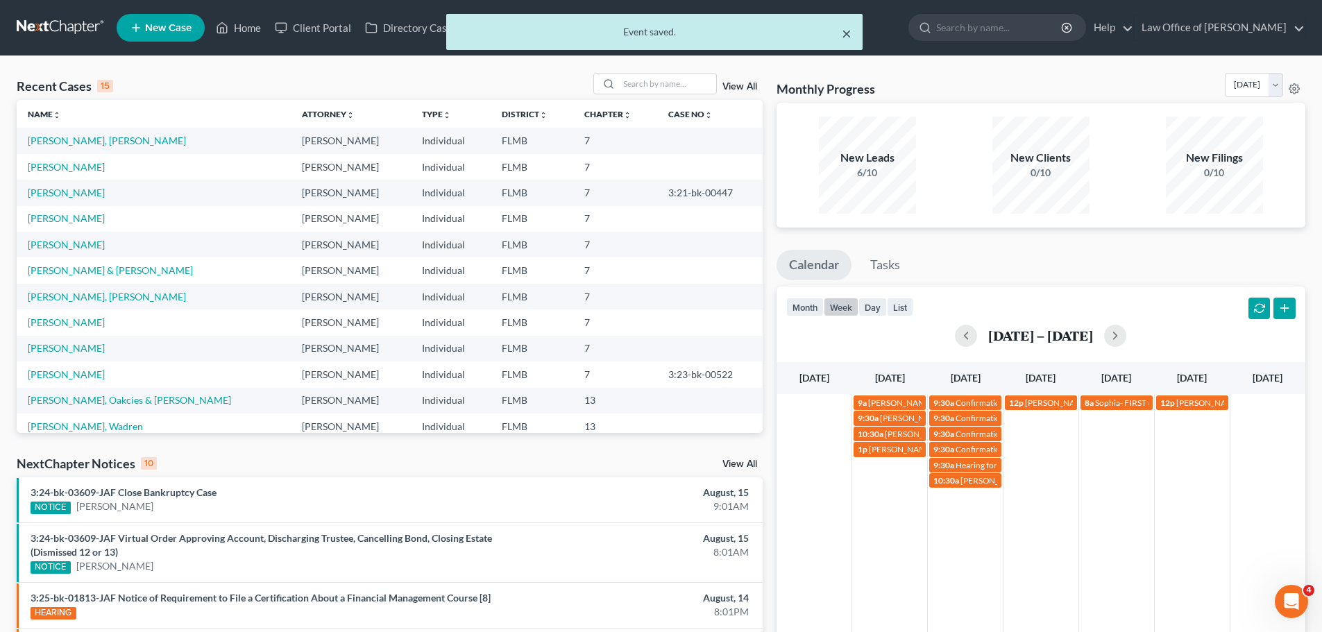
click at [845, 28] on button "×" at bounding box center [847, 33] width 10 height 17
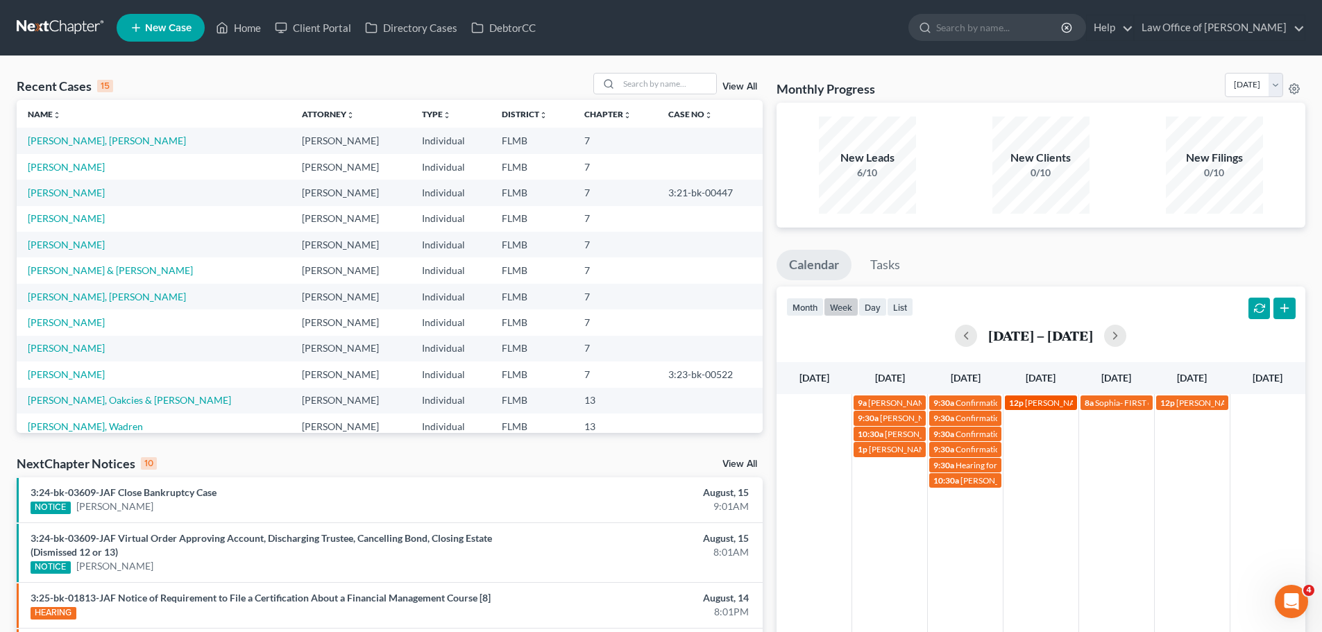
click at [1049, 400] on span "[PERSON_NAME] [PHONE_NUMBER]" at bounding box center [1095, 403] width 140 height 10
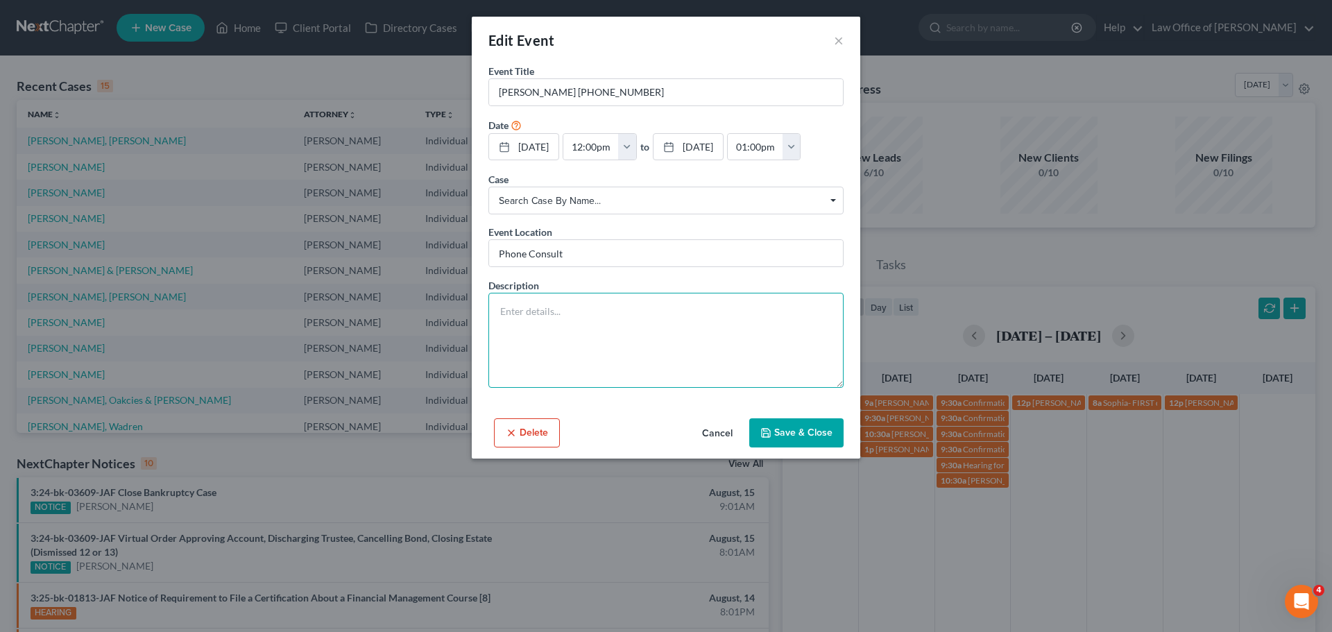
click at [687, 337] on textarea at bounding box center [665, 340] width 355 height 95
paste textarea "[EMAIL_ADDRESS][DOMAIN_NAME]"
click at [665, 359] on textarea "[EMAIL_ADDRESS][DOMAIN_NAME]" at bounding box center [665, 340] width 355 height 95
type textarea "[EMAIL_ADDRESS][DOMAIN_NAME]"
click at [814, 445] on button "Save & Close" at bounding box center [796, 432] width 94 height 29
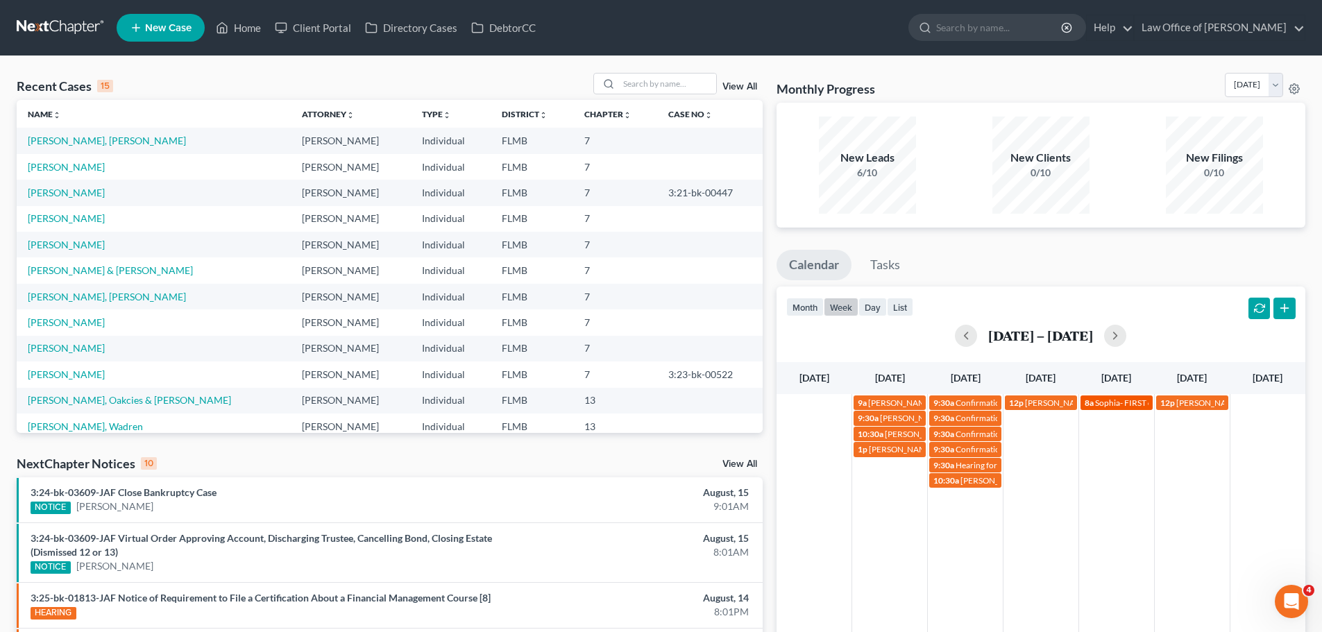
click at [1127, 406] on span "Sophia- FIRST day of PK3" at bounding box center [1141, 403] width 92 height 10
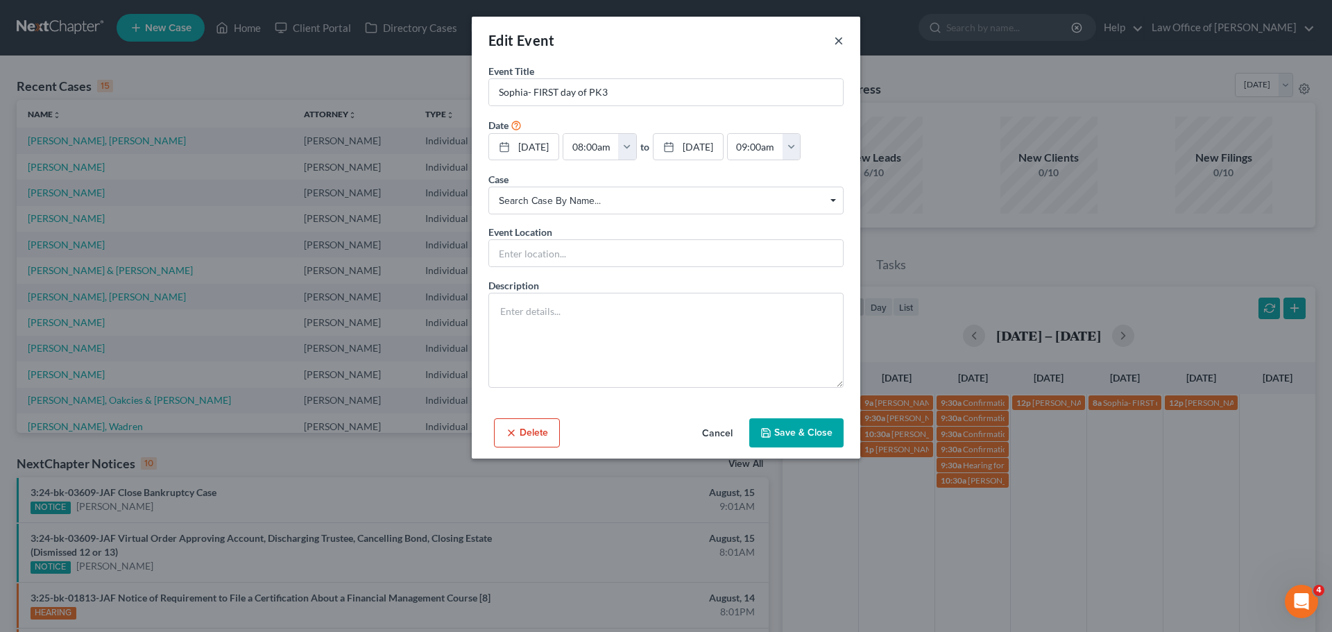
click at [840, 36] on button "×" at bounding box center [839, 40] width 10 height 17
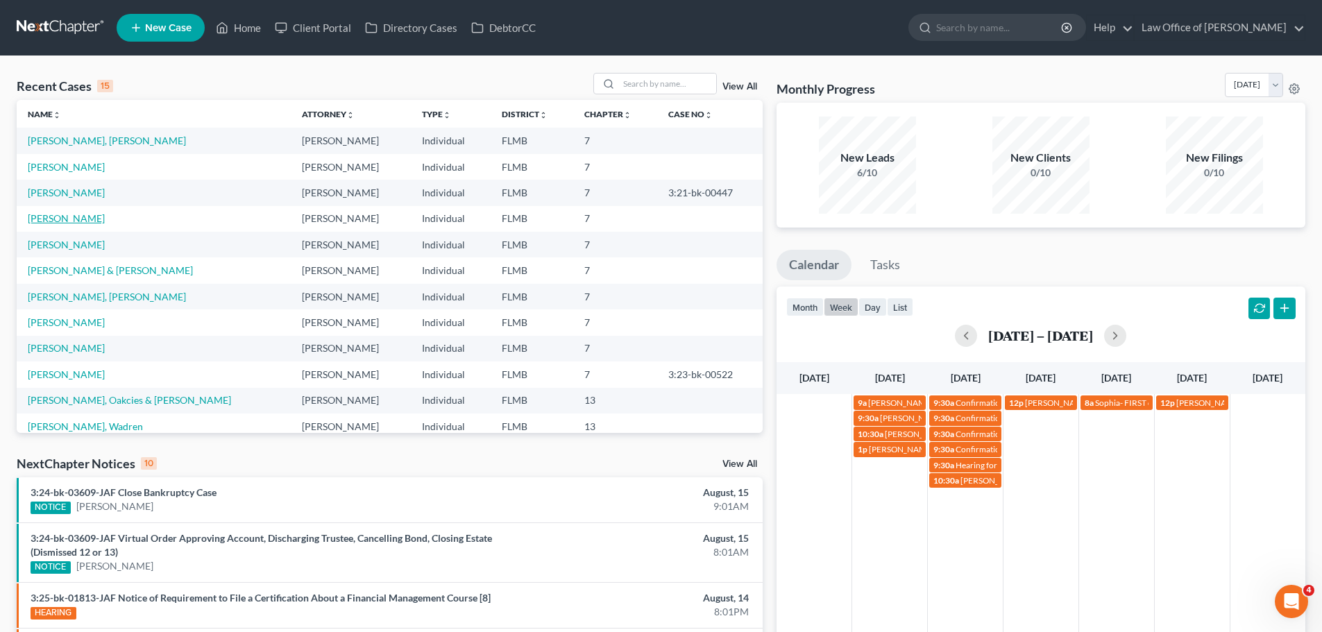
click at [67, 216] on link "[PERSON_NAME]" at bounding box center [66, 218] width 77 height 12
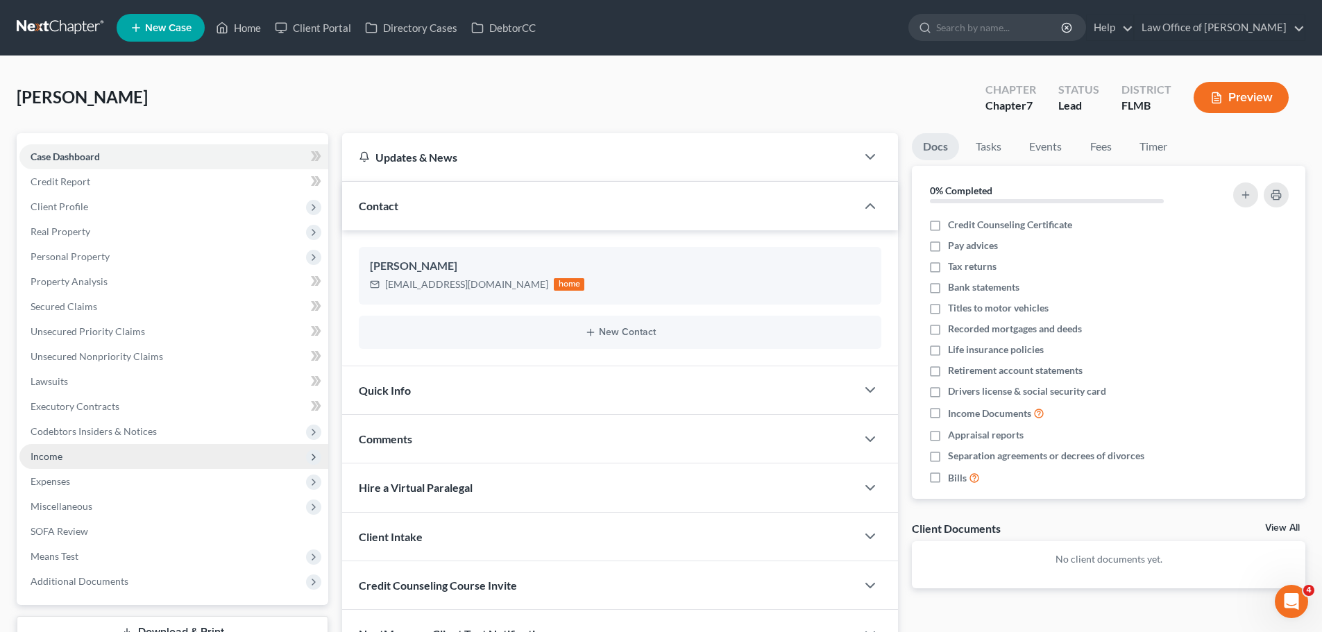
click at [87, 458] on span "Income" at bounding box center [173, 456] width 309 height 25
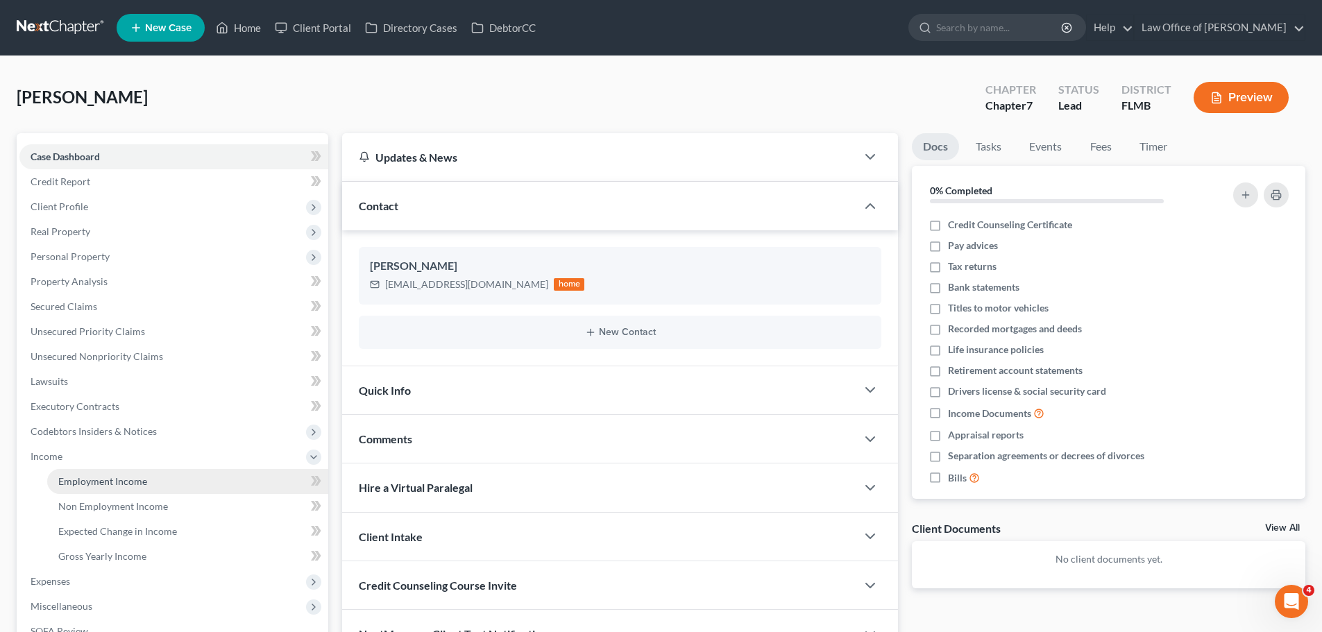
click at [101, 474] on link "Employment Income" at bounding box center [187, 481] width 281 height 25
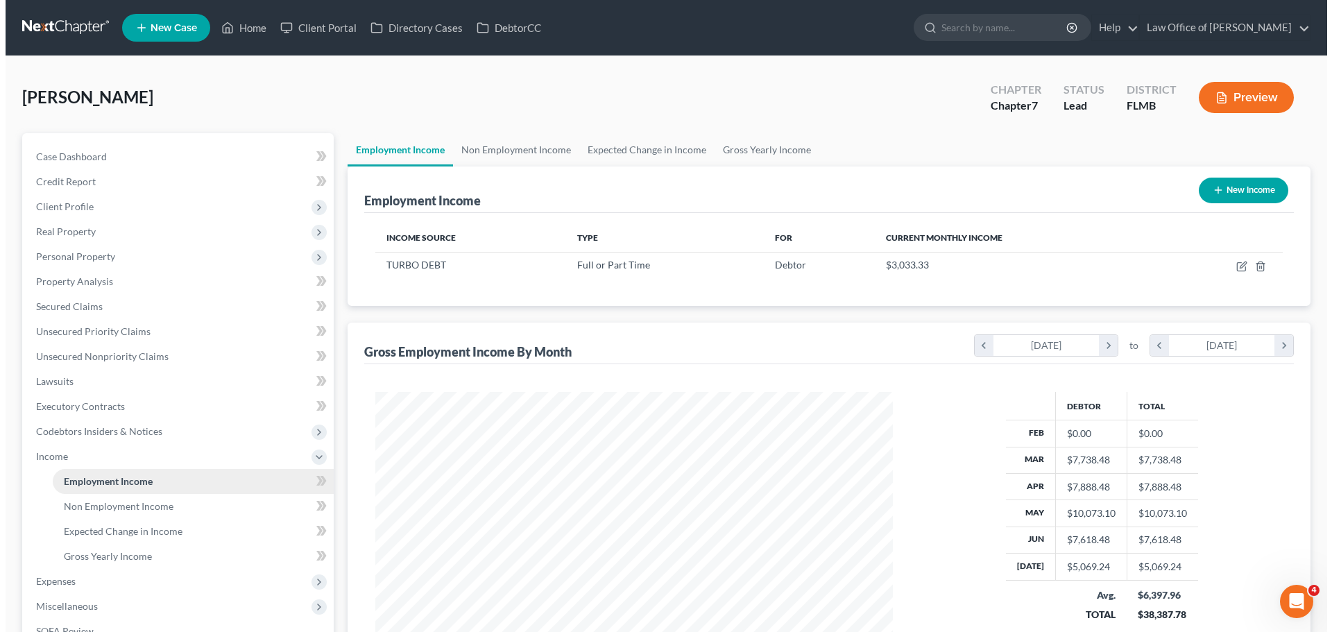
scroll to position [259, 545]
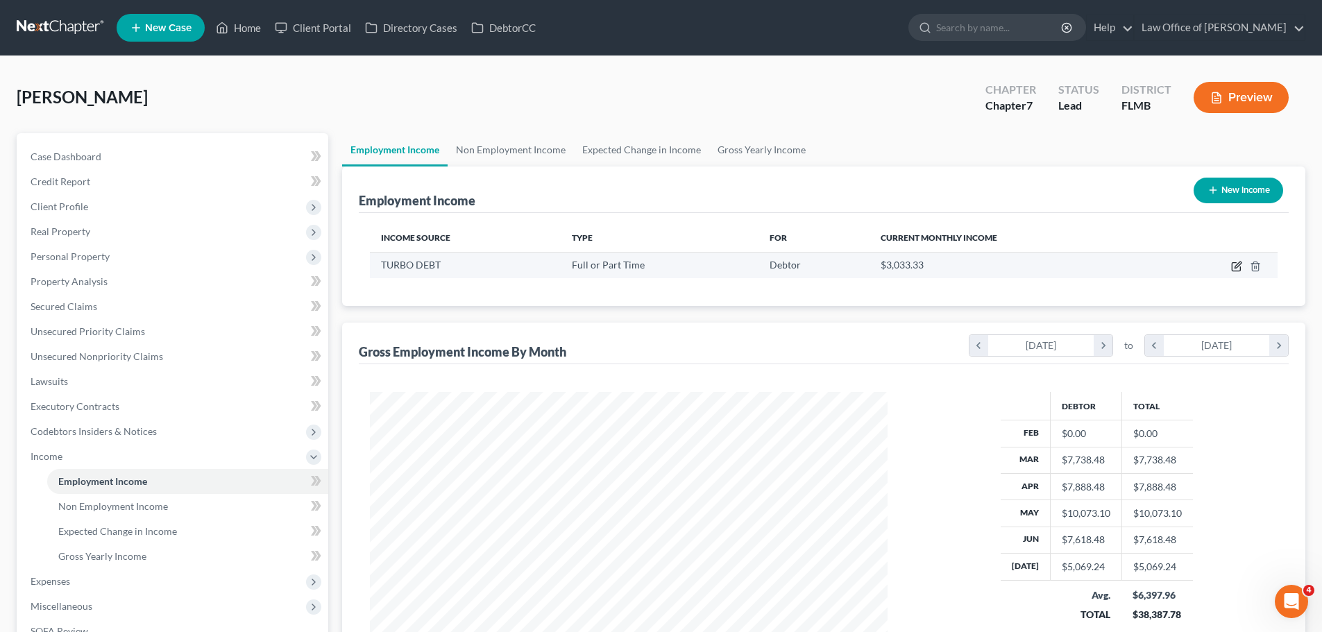
click at [1235, 264] on icon "button" at bounding box center [1236, 266] width 11 height 11
select select "0"
select select "35"
select select "3"
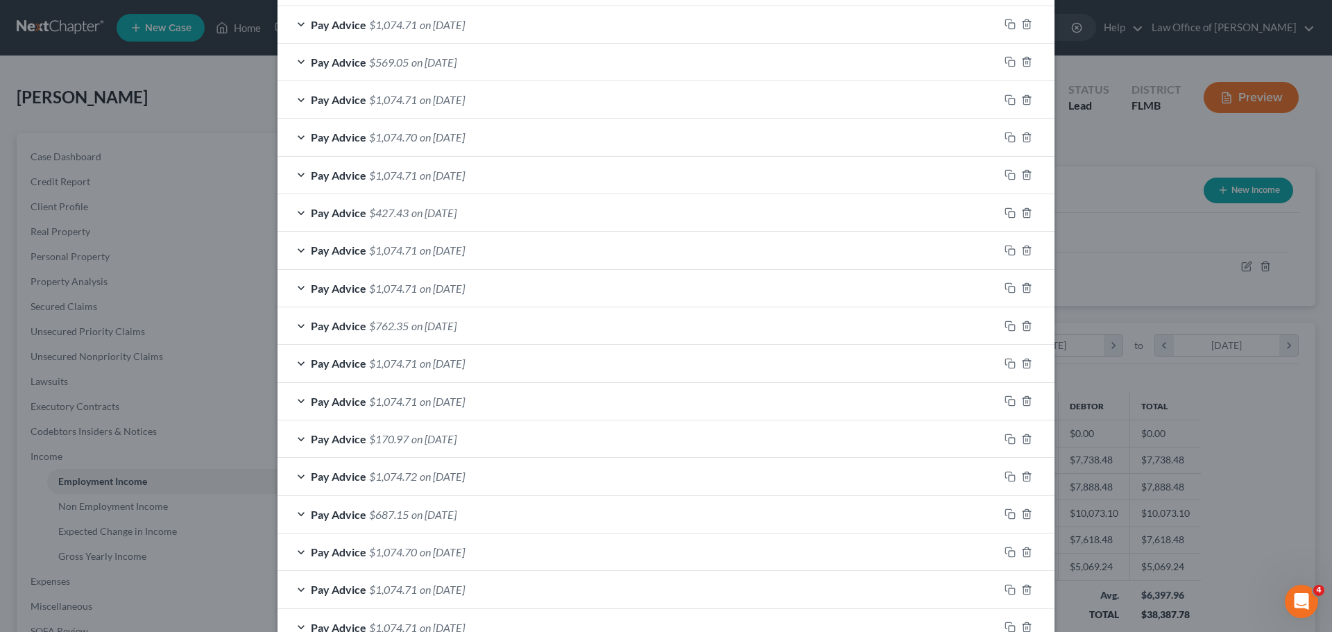
scroll to position [931, 0]
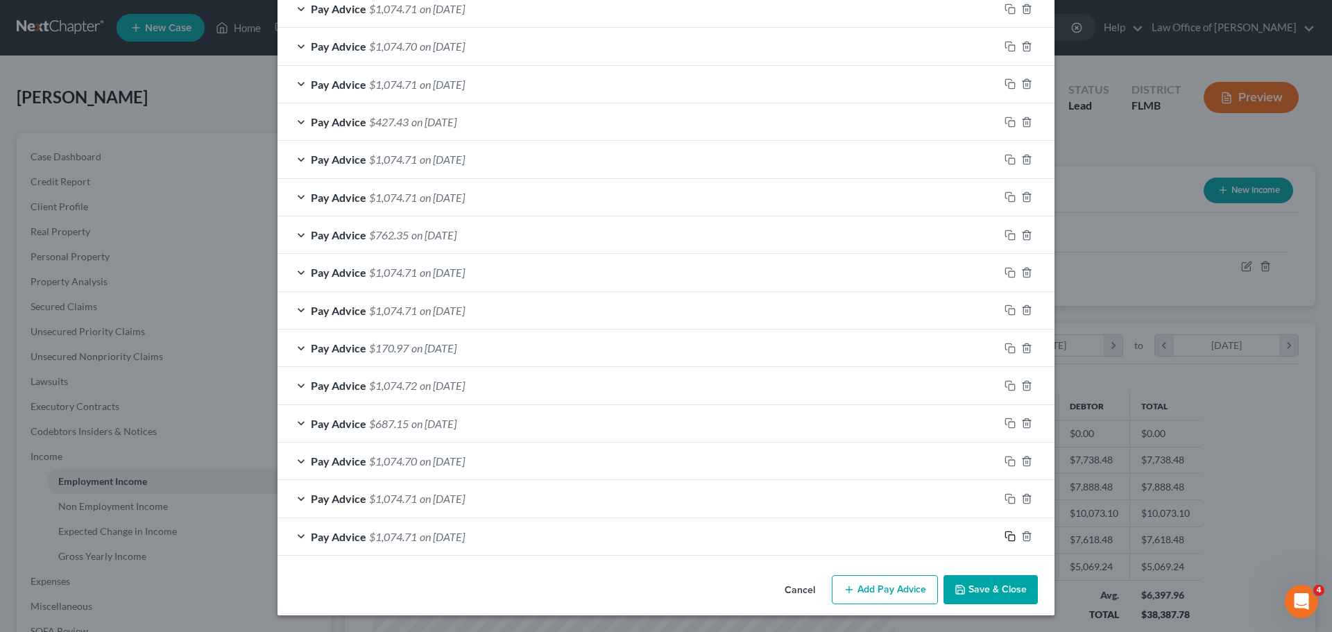
click at [1006, 532] on icon "button" at bounding box center [1008, 535] width 6 height 6
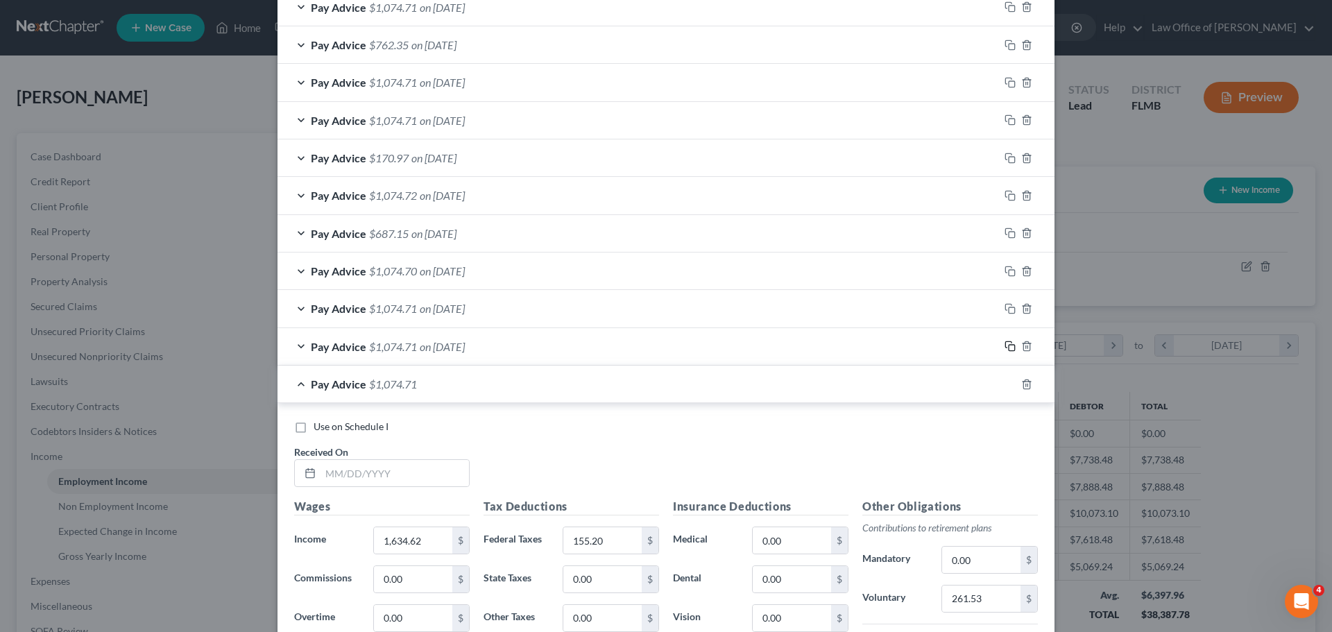
scroll to position [1417, 0]
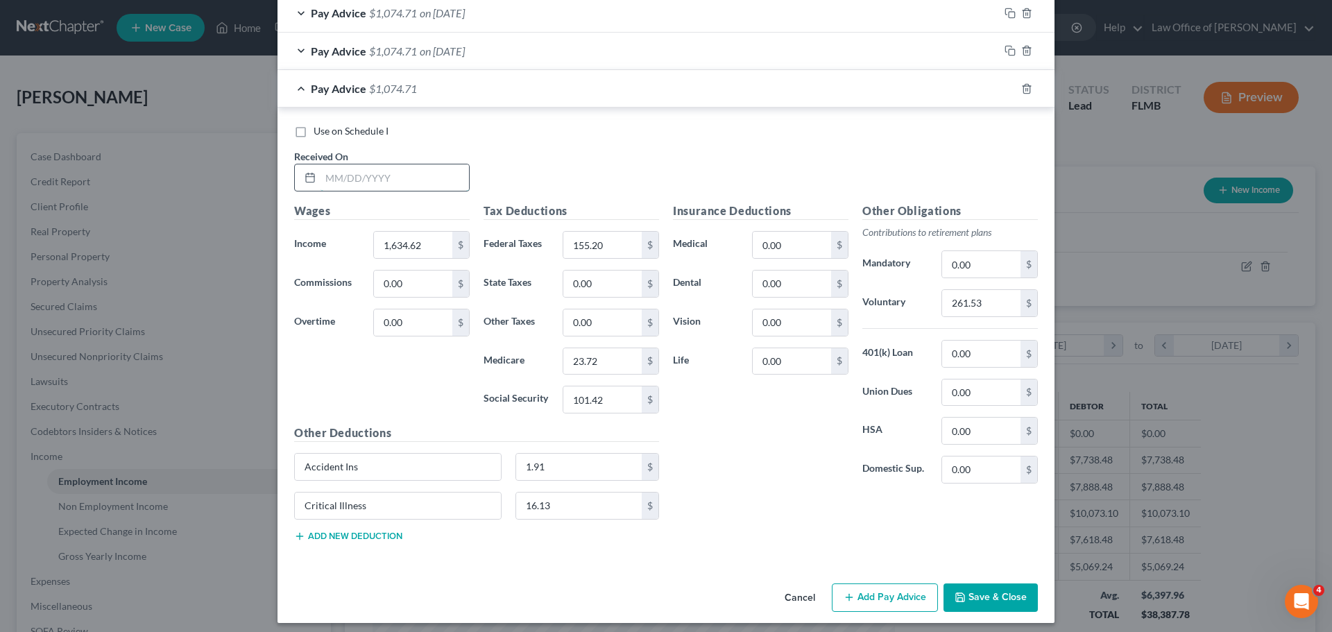
click at [365, 182] on input "text" at bounding box center [395, 177] width 148 height 26
type input "[DATE]"
click at [420, 249] on input "1,634.62" at bounding box center [413, 245] width 78 height 26
click at [461, 361] on div "Wages Income * 1,634.62 $ Commissions 0.00 $ Overtime 0.00 $" at bounding box center [381, 314] width 189 height 222
click at [1005, 87] on icon "button" at bounding box center [1010, 88] width 11 height 11
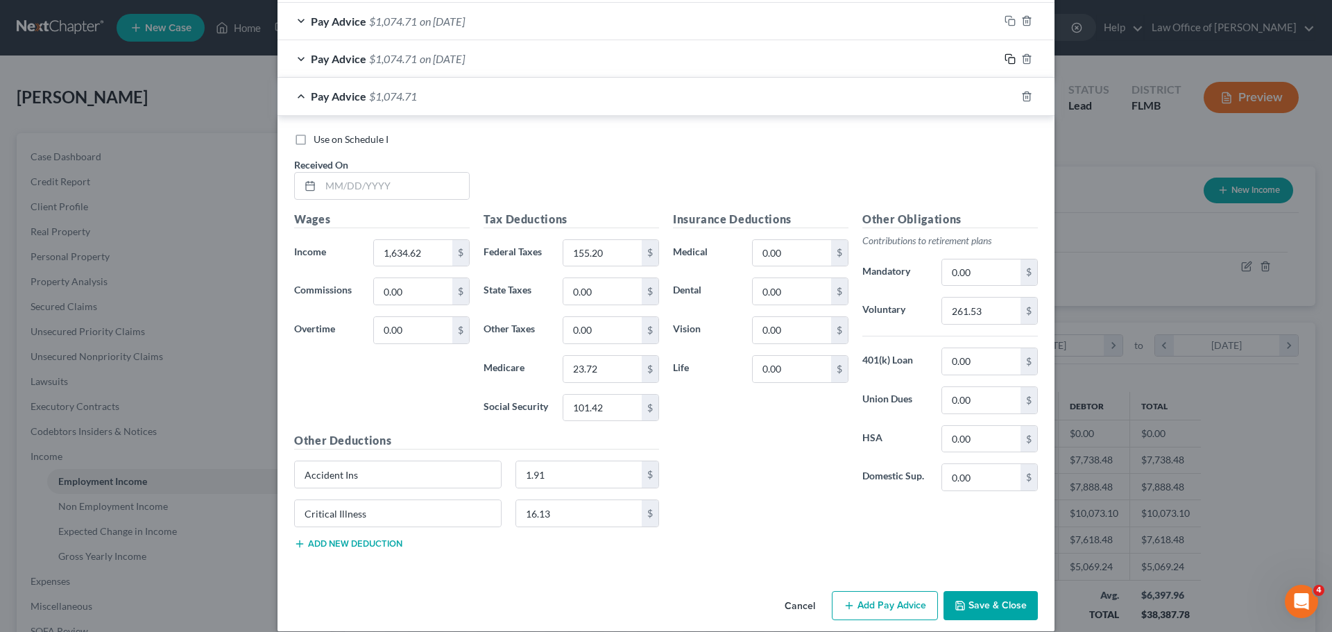
scroll to position [1463, 0]
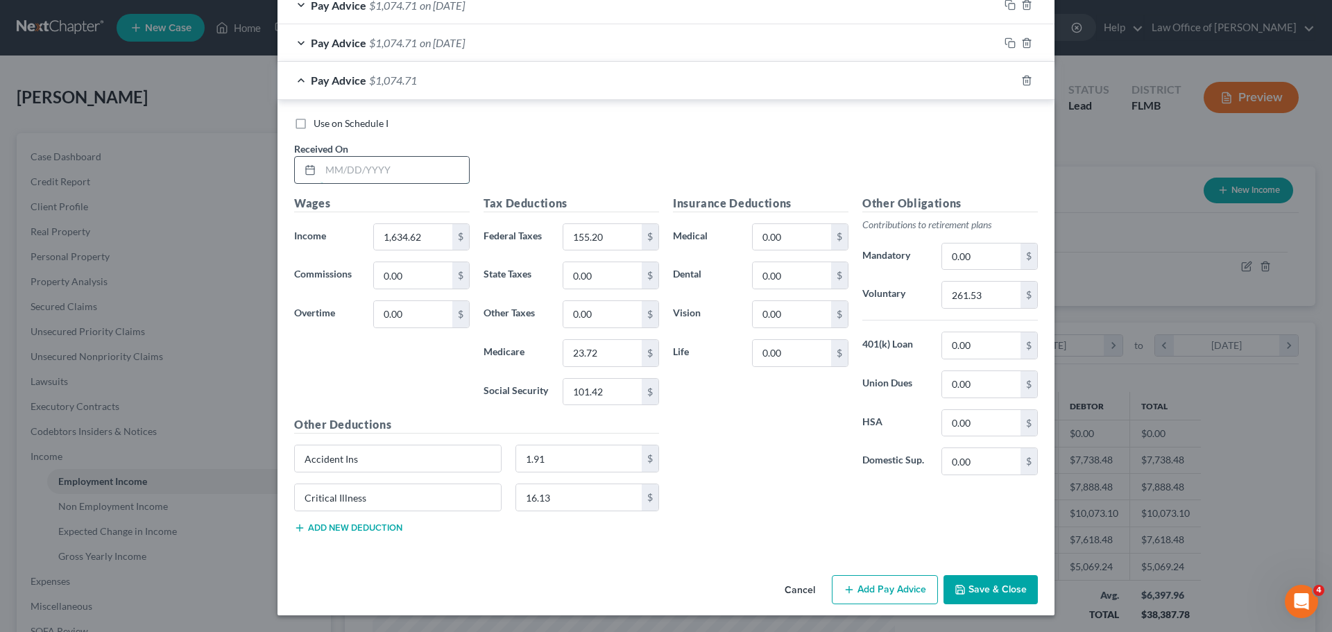
click at [350, 174] on input "text" at bounding box center [395, 170] width 148 height 26
type input "[DATE]"
click at [1005, 80] on icon "button" at bounding box center [1010, 80] width 11 height 11
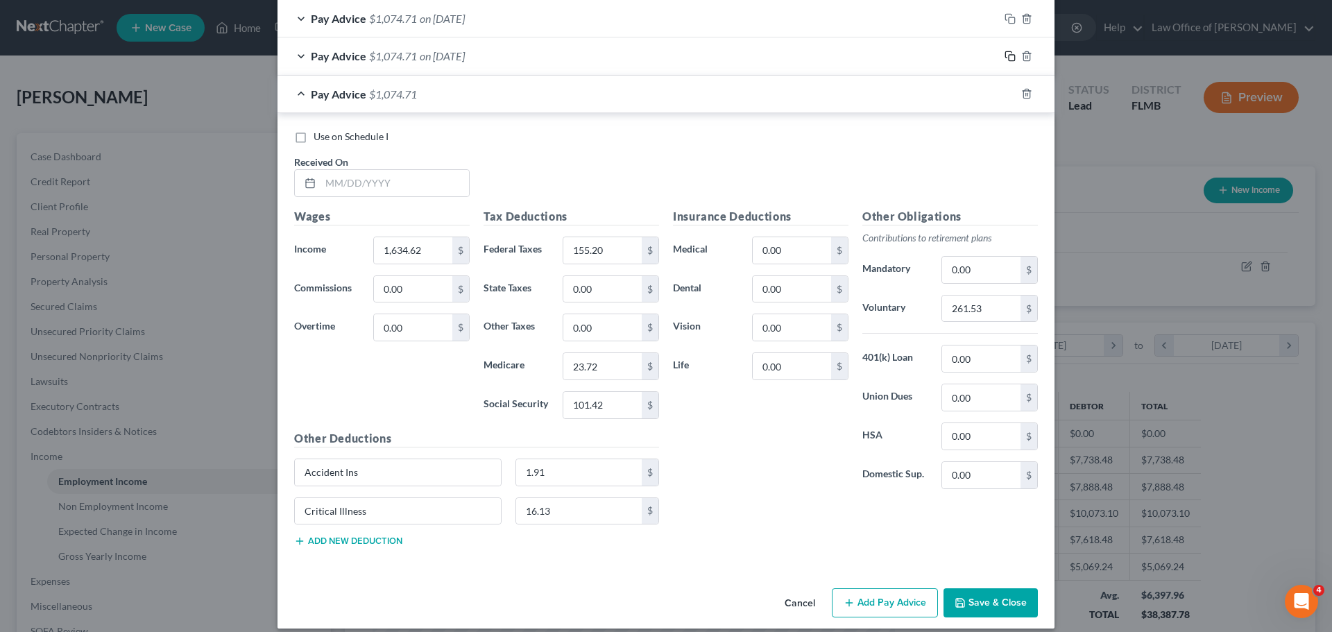
scroll to position [1500, 0]
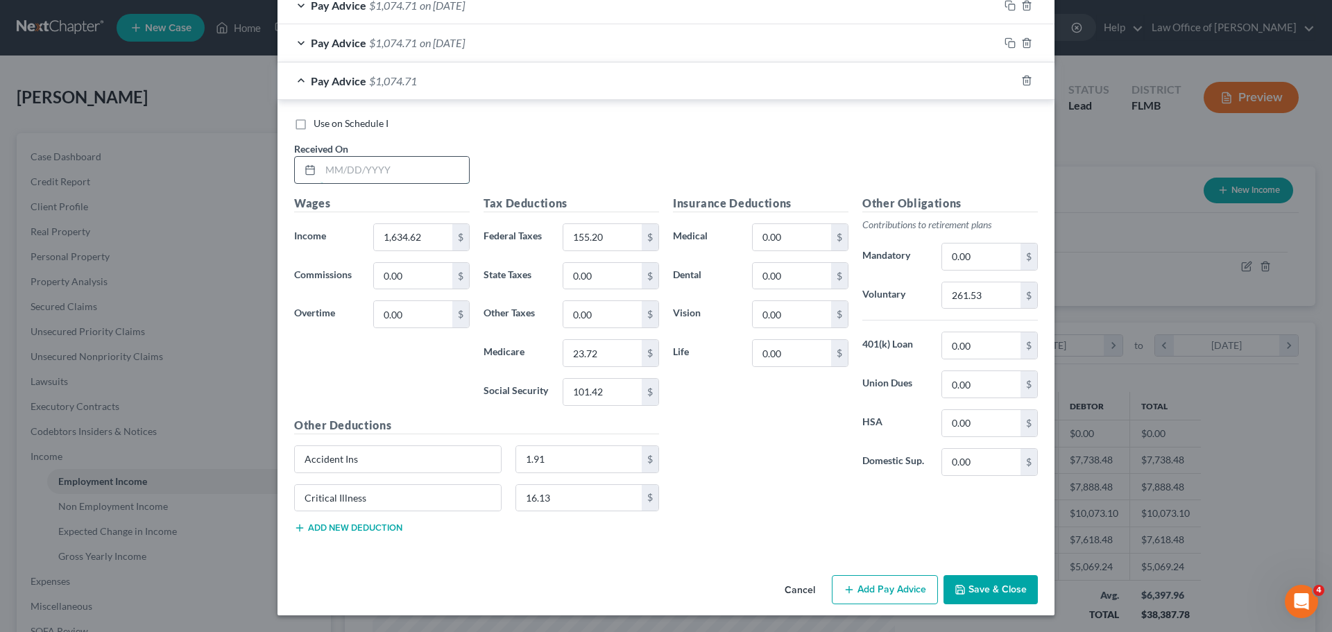
click at [350, 170] on input "text" at bounding box center [395, 170] width 148 height 26
type input "[DATE]"
click at [422, 237] on input "1,634.62" at bounding box center [413, 237] width 78 height 26
type input "1,250.00"
type input "247.25"
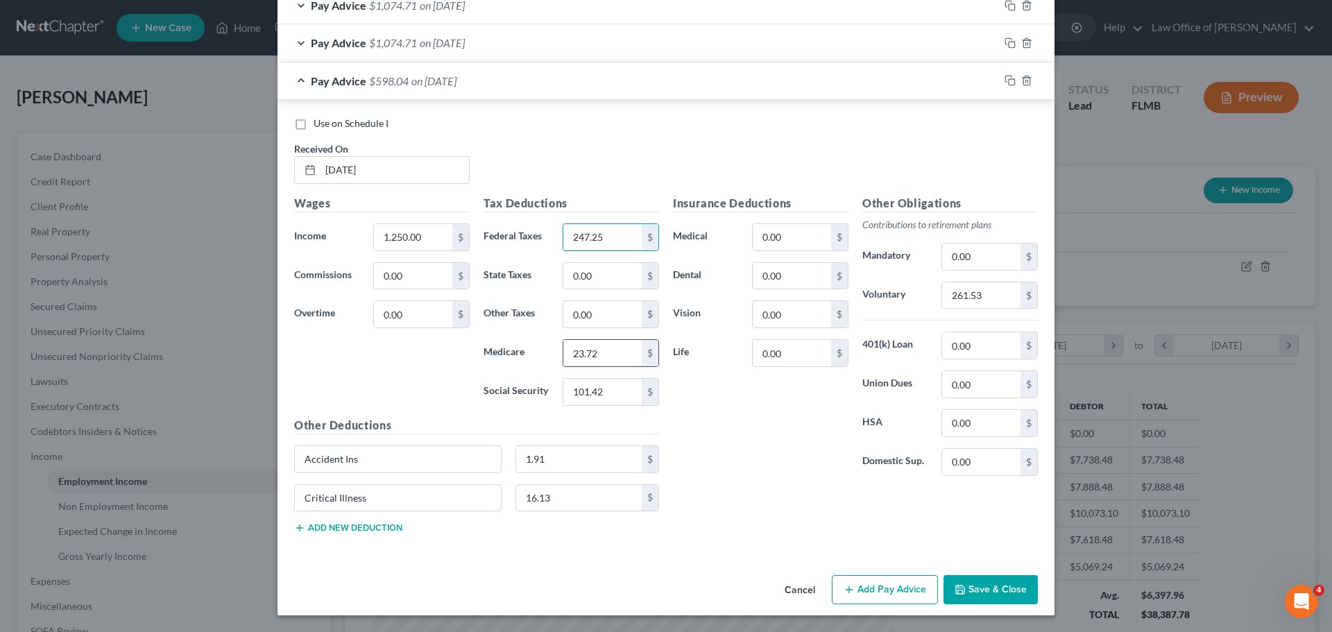
click at [614, 357] on input "23.72" at bounding box center [602, 353] width 78 height 26
type input "18.12"
click at [611, 398] on input "101.42" at bounding box center [602, 392] width 78 height 26
type input "77.50"
click at [731, 457] on div "Insurance Deductions Medical 0.00 $ Dental 0.00 $ Vision 0.00 $ Life 0.00 $" at bounding box center [760, 341] width 189 height 292
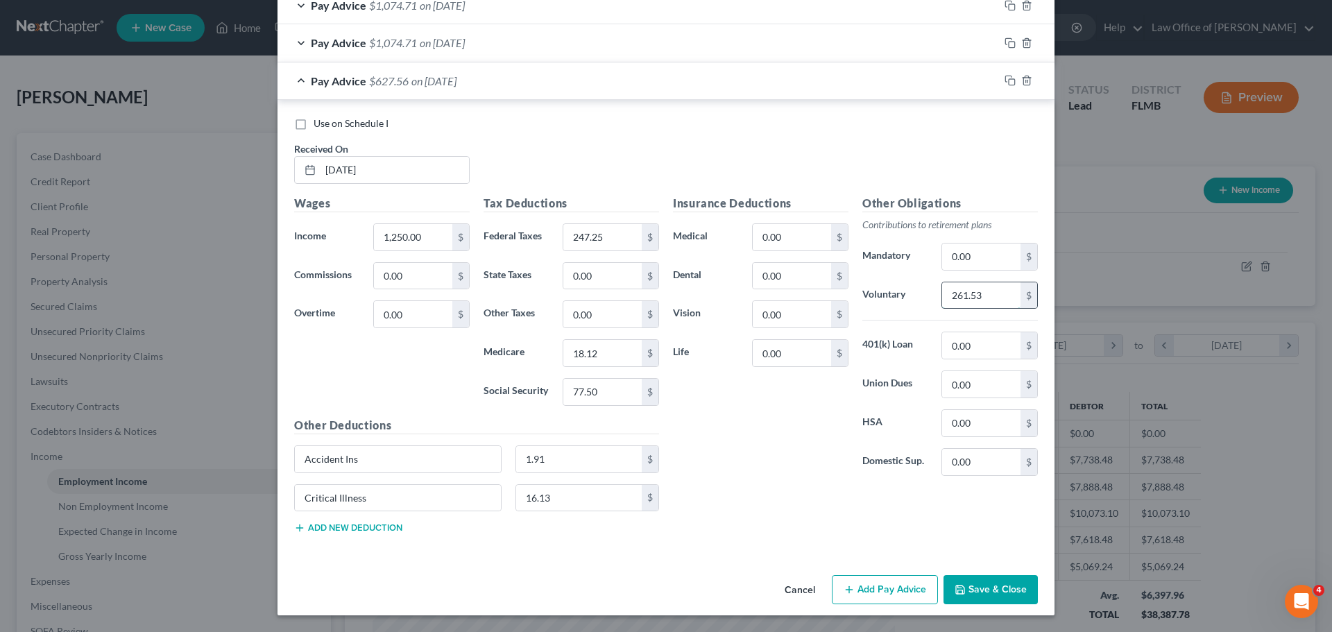
click at [948, 296] on input "261.53" at bounding box center [981, 295] width 78 height 26
type input "200.00"
click at [563, 466] on input "1.91" at bounding box center [579, 459] width 126 height 26
type input "0"
click at [724, 446] on div "Insurance Deductions Medical 0.00 $ Dental 0.00 $ Vision 0.00 $ Life 0.00 $" at bounding box center [760, 341] width 189 height 292
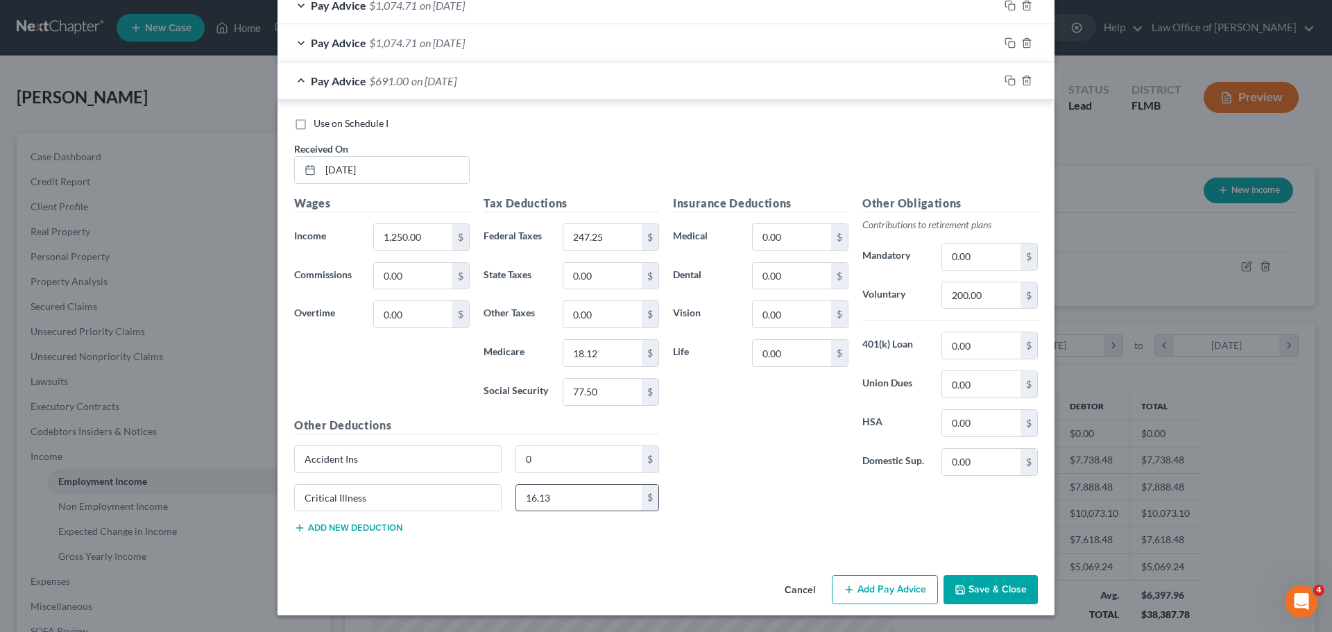
click at [582, 495] on input "16.13" at bounding box center [579, 498] width 126 height 26
type input "0"
click at [745, 457] on div "Insurance Deductions Medical 0.00 $ Dental 0.00 $ Vision 0.00 $ Life 0.00 $" at bounding box center [760, 341] width 189 height 292
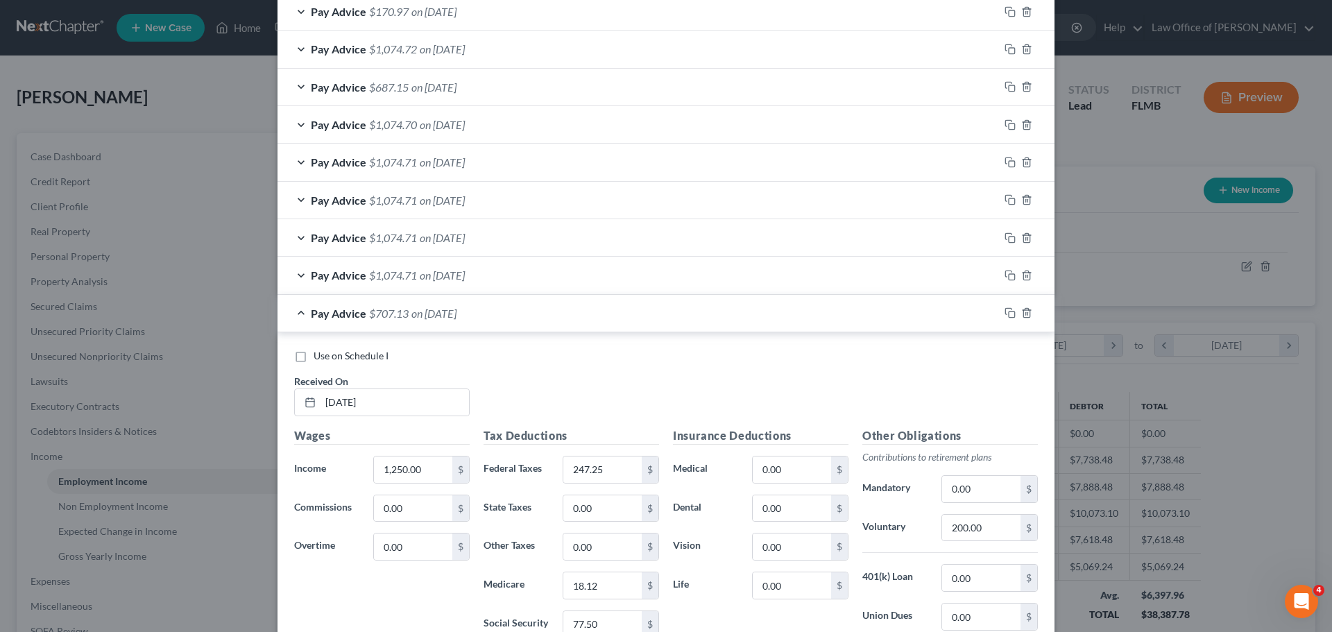
scroll to position [1292, 0]
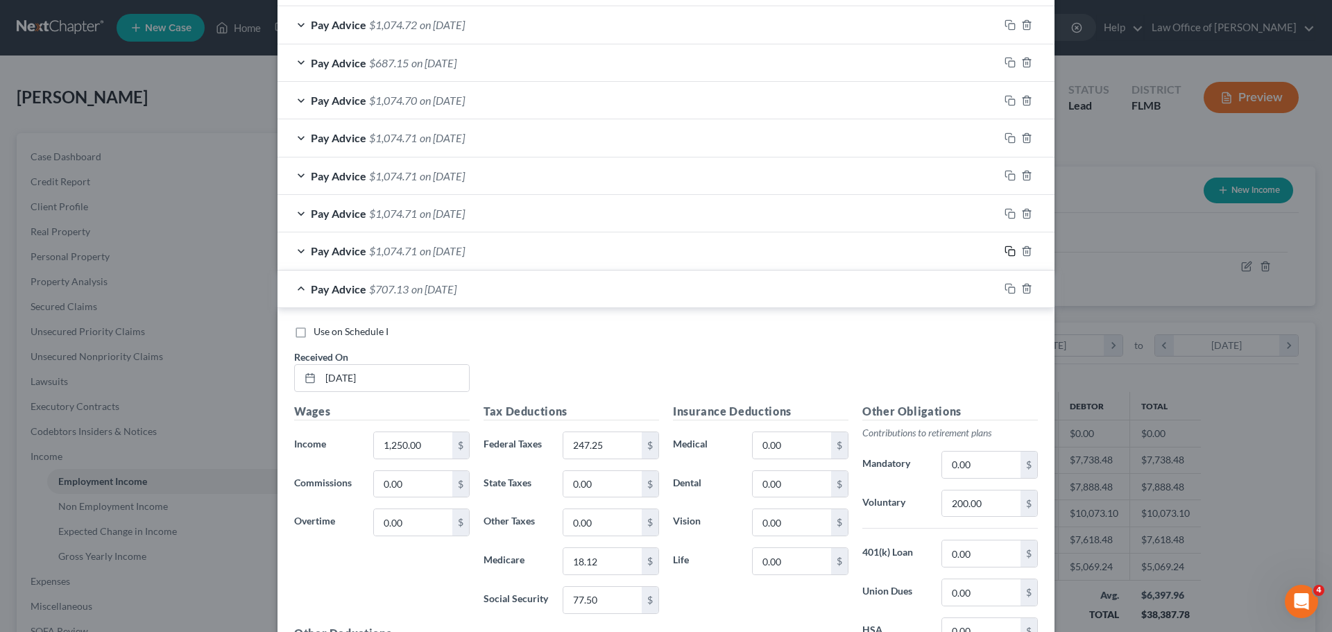
click at [1009, 253] on rect "button" at bounding box center [1012, 253] width 6 height 6
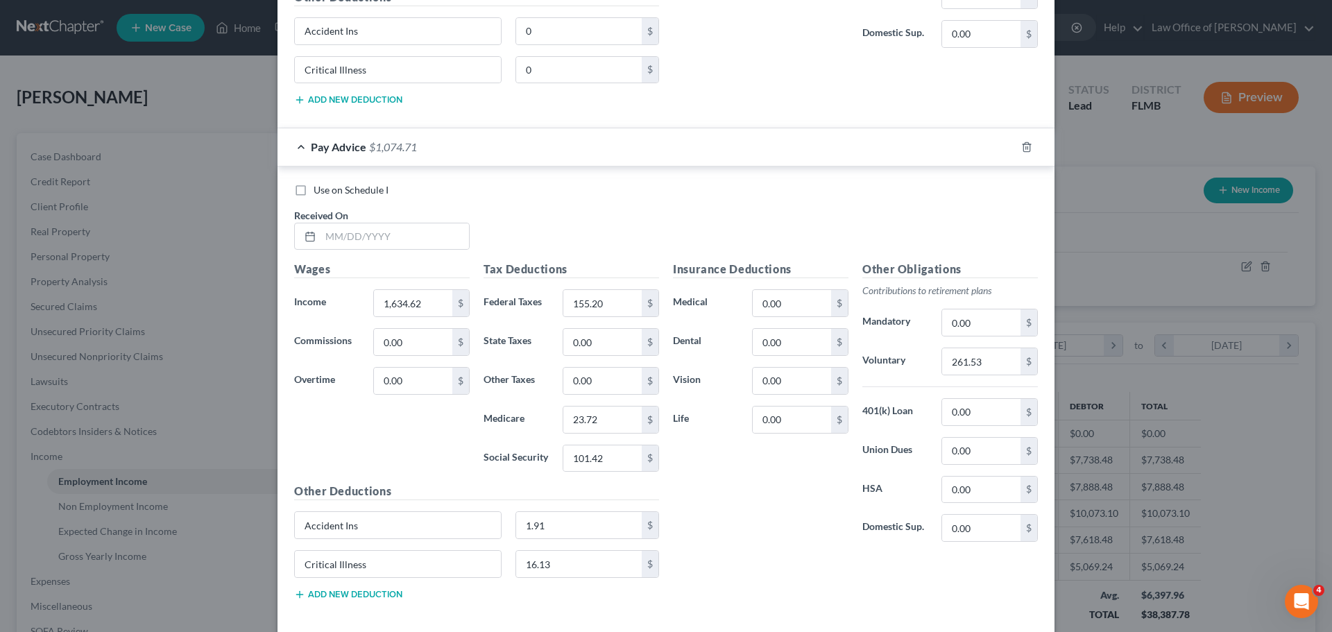
scroll to position [1994, 0]
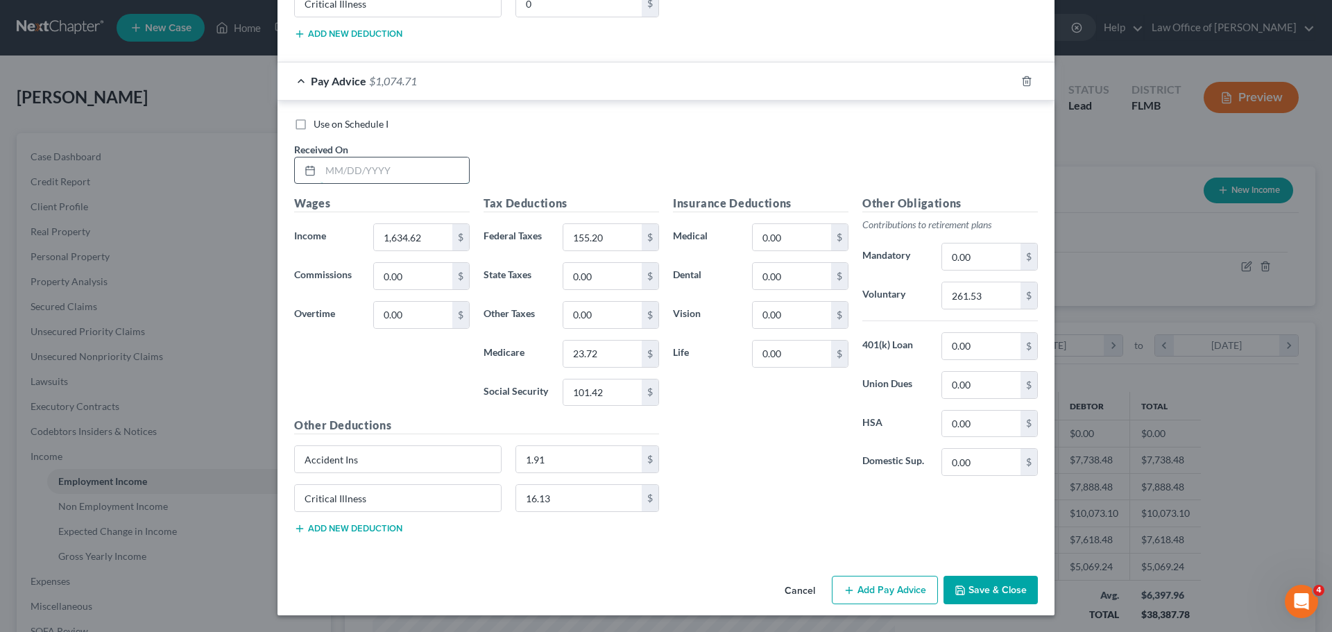
click at [416, 176] on input "text" at bounding box center [395, 170] width 148 height 26
type input "[DATE]"
click at [1009, 80] on rect "button" at bounding box center [1012, 83] width 6 height 6
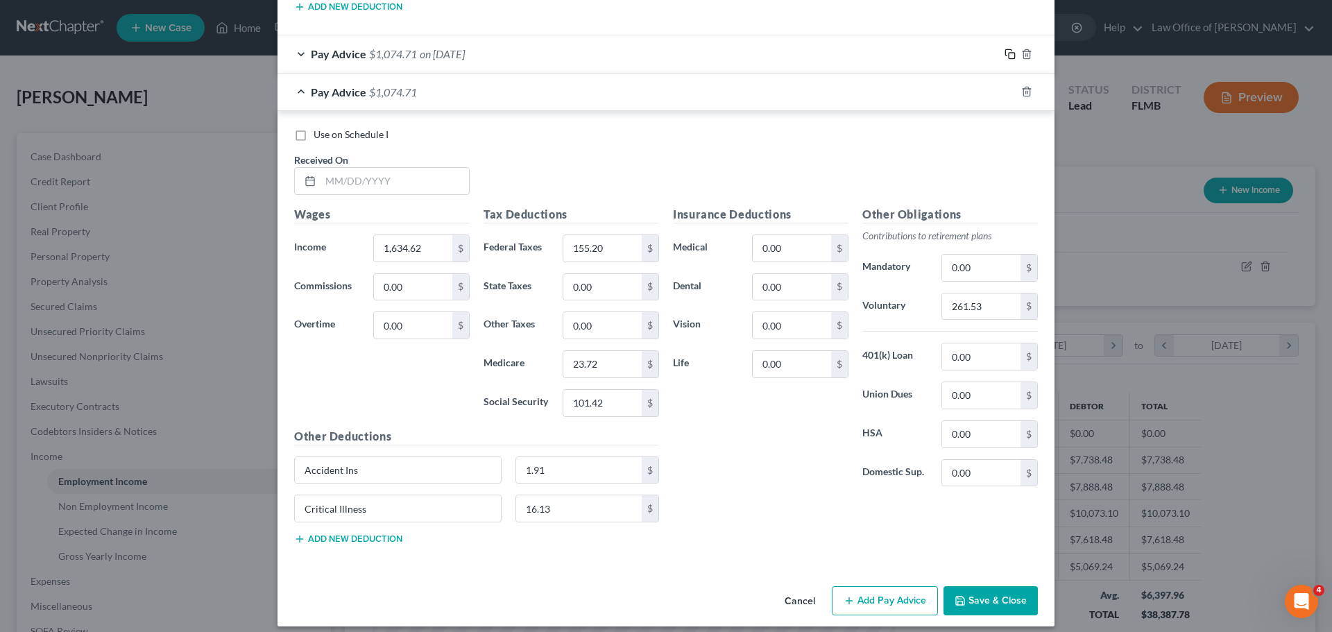
scroll to position [2032, 0]
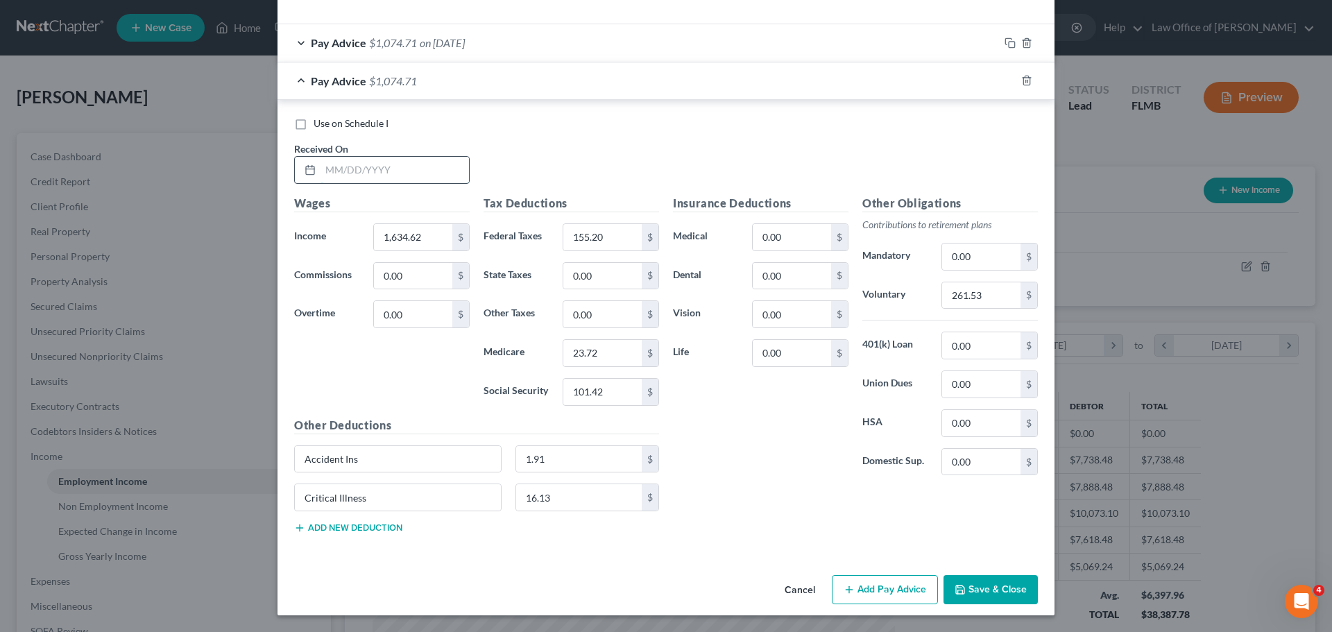
click at [362, 167] on input "text" at bounding box center [395, 170] width 148 height 26
type input "[DATE]"
click at [1006, 81] on icon "button" at bounding box center [1010, 80] width 11 height 11
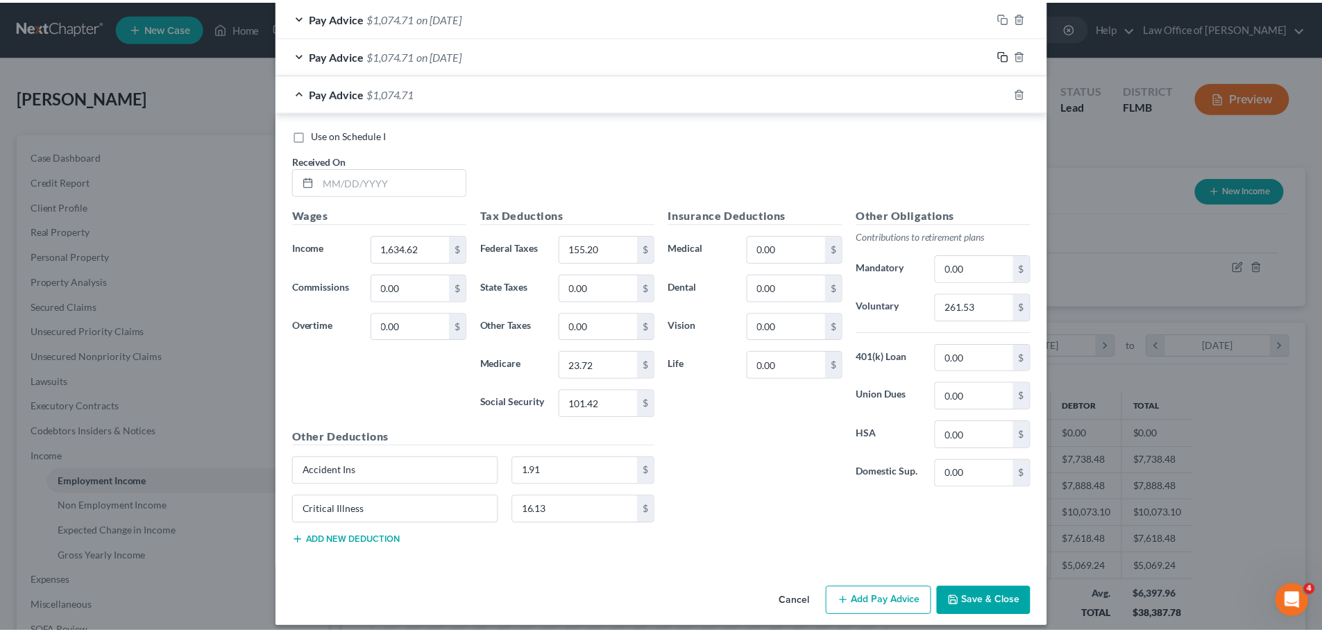
scroll to position [2070, 0]
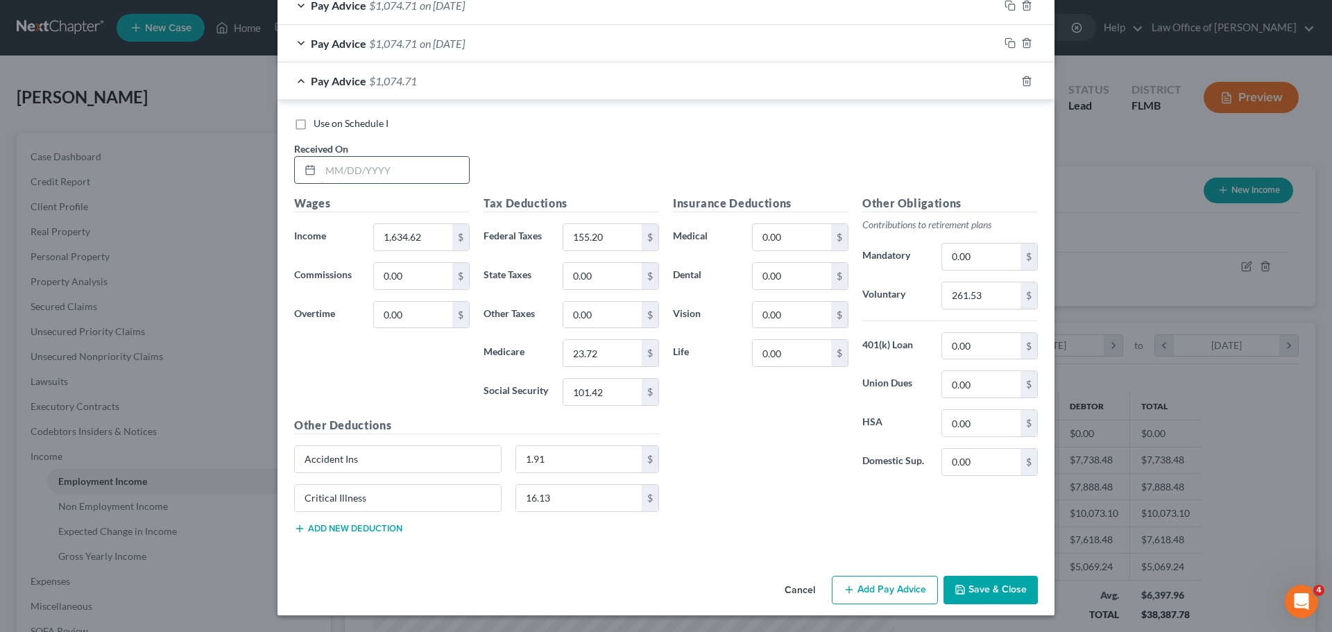
click at [390, 179] on input "text" at bounding box center [395, 170] width 148 height 26
type input "[DATE]"
click at [414, 230] on input "1,634.62" at bounding box center [413, 237] width 78 height 26
type input "2,150.00"
type input "437.33"
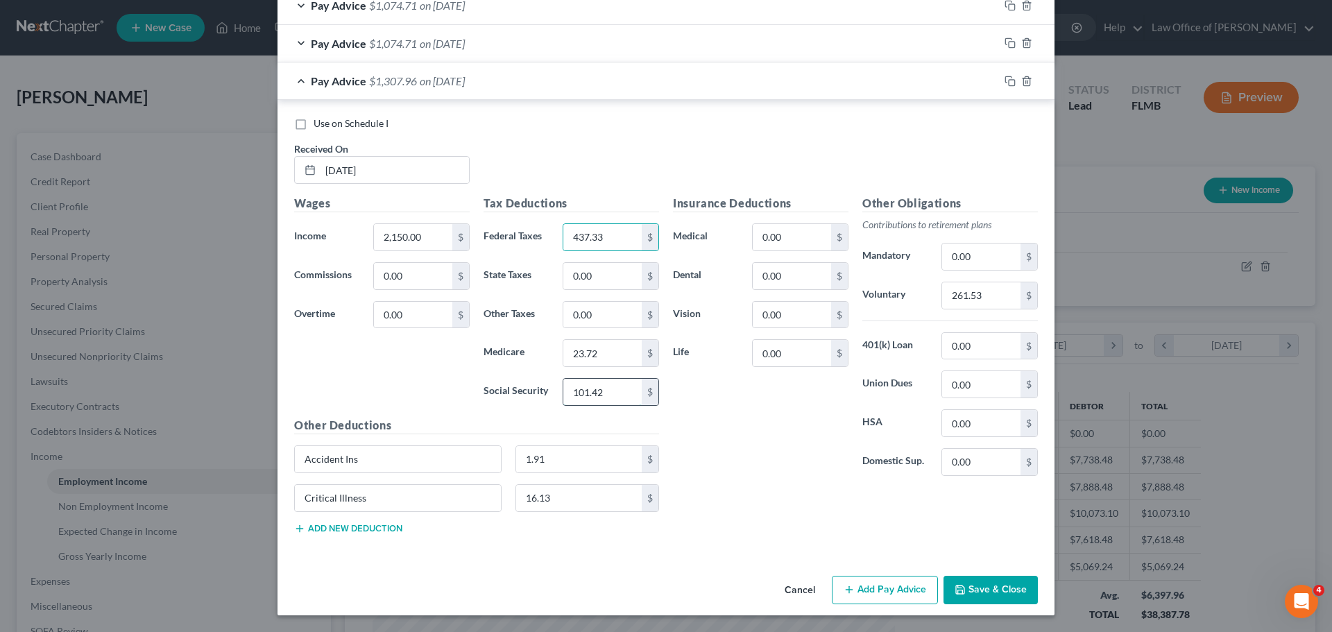
click at [613, 397] on input "101.42" at bounding box center [602, 392] width 78 height 26
type input "133.30"
click at [601, 348] on input "23.72" at bounding box center [602, 353] width 78 height 26
type input "31.18"
click at [792, 417] on div "Insurance Deductions Medical 0.00 $ Dental 0.00 $ Vision 0.00 $ Life 0.00 $" at bounding box center [760, 341] width 189 height 292
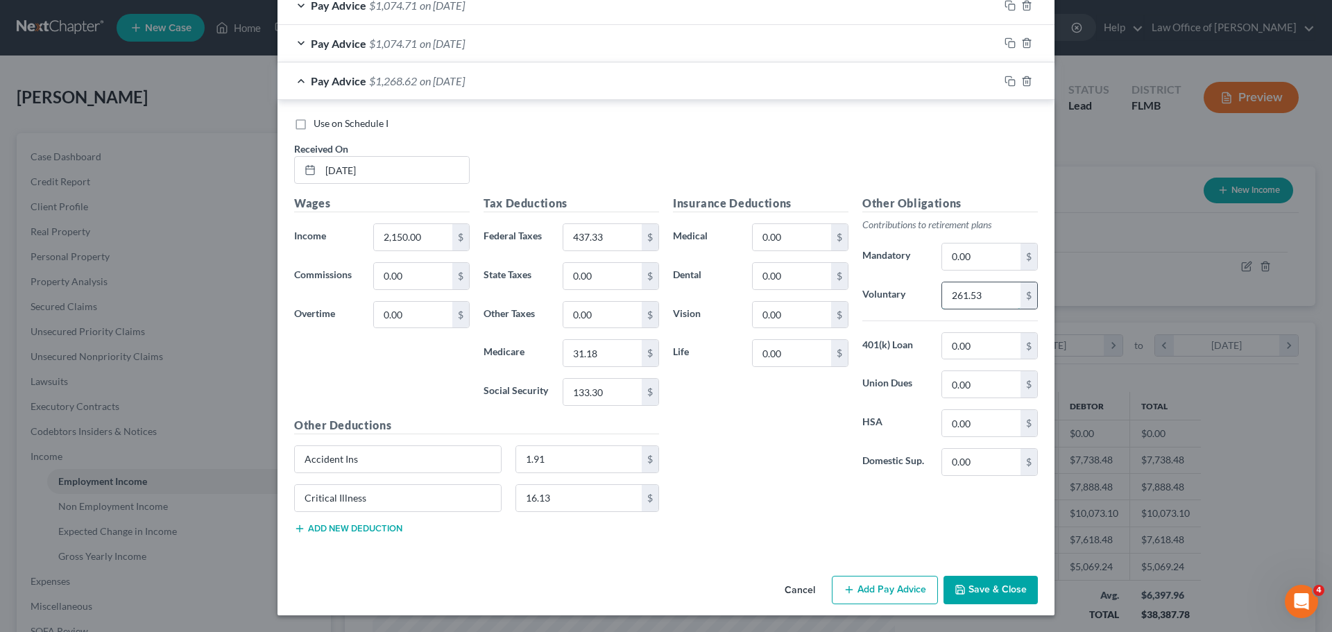
click at [980, 296] on input "261.53" at bounding box center [981, 295] width 78 height 26
type input "344.00"
click at [567, 466] on input "1.91" at bounding box center [579, 459] width 126 height 26
type input "0"
click at [536, 495] on input "16.13" at bounding box center [579, 498] width 126 height 26
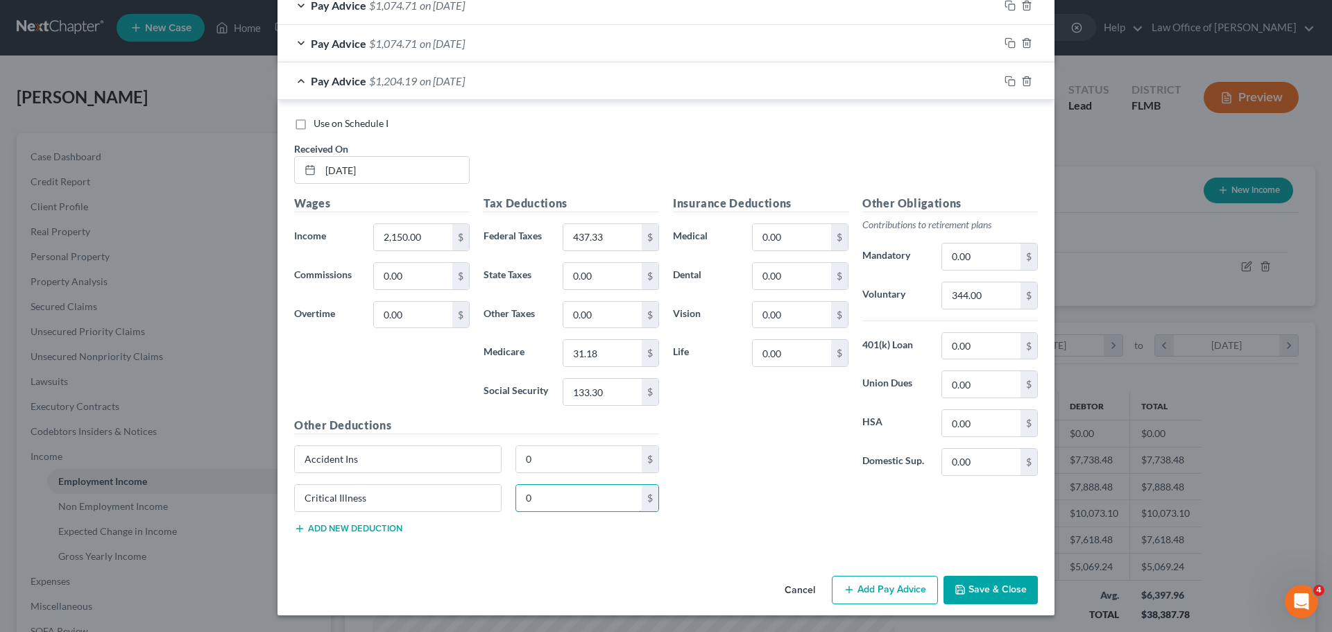
type input "0"
click at [786, 501] on div "Insurance Deductions Medical 0.00 $ Dental 0.00 $ Vision 0.00 $ Life 0.00 $ Oth…" at bounding box center [855, 370] width 379 height 350
click at [996, 595] on button "Save & Close" at bounding box center [991, 590] width 94 height 29
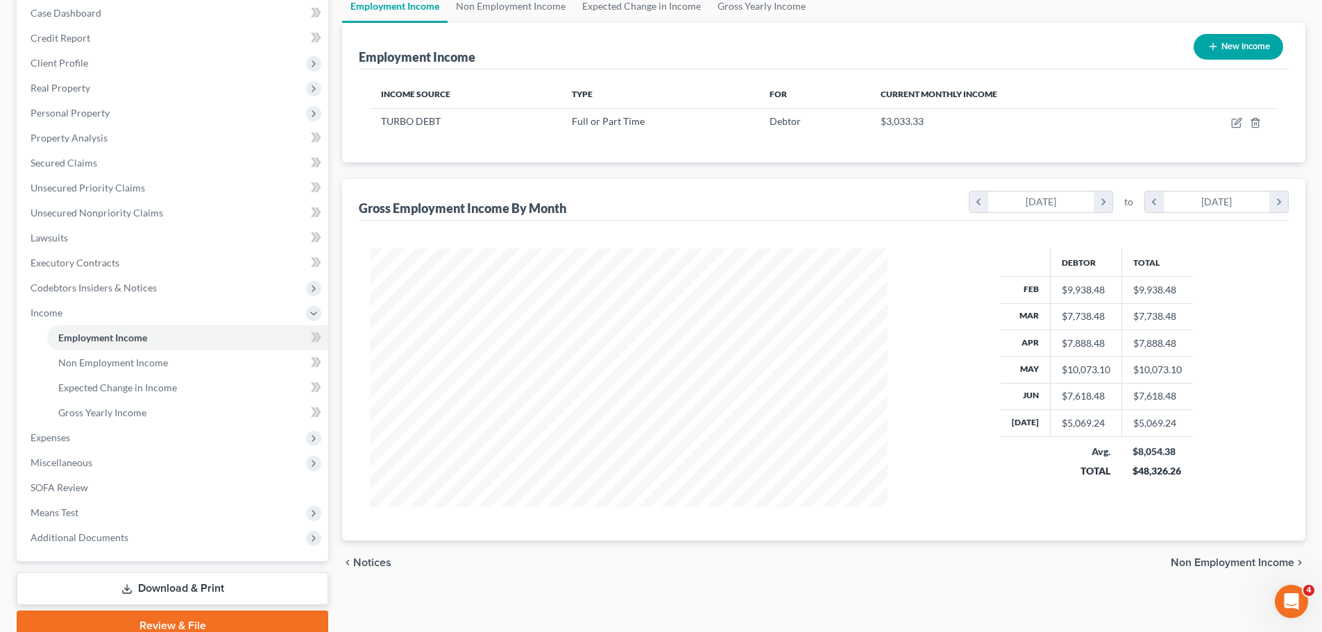
scroll to position [205, 0]
